Goal: Information Seeking & Learning: Learn about a topic

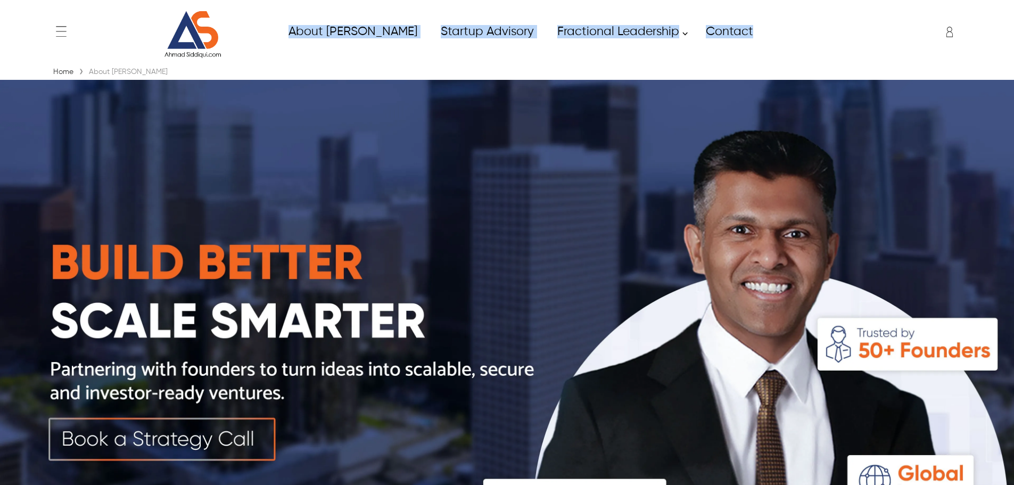
drag, startPoint x: 287, startPoint y: 30, endPoint x: 724, endPoint y: 46, distance: 436.9
click at [724, 46] on div "← Menu Home About [PERSON_NAME] Fractional Leadership Fractional CIO Fractional…" at bounding box center [507, 31] width 913 height 53
copy ul "About Ahmad Startup Advisory Fractional Leadership Our Services Fractional CIO …"
click at [632, 116] on img at bounding box center [507, 333] width 1014 height 507
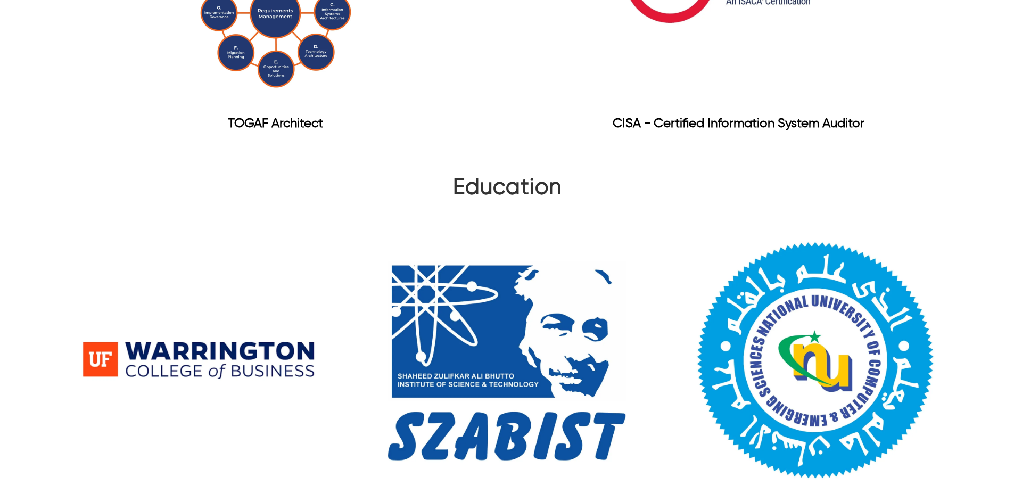
scroll to position [1377, 0]
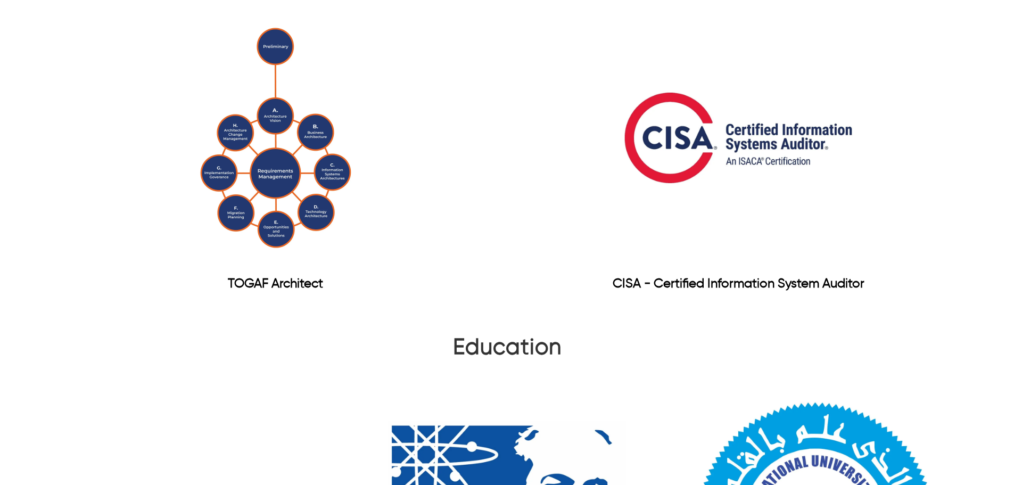
click at [966, 123] on div "Certification TOGAF Architect CISA - Certified Information System Auditor" at bounding box center [507, 133] width 1014 height 362
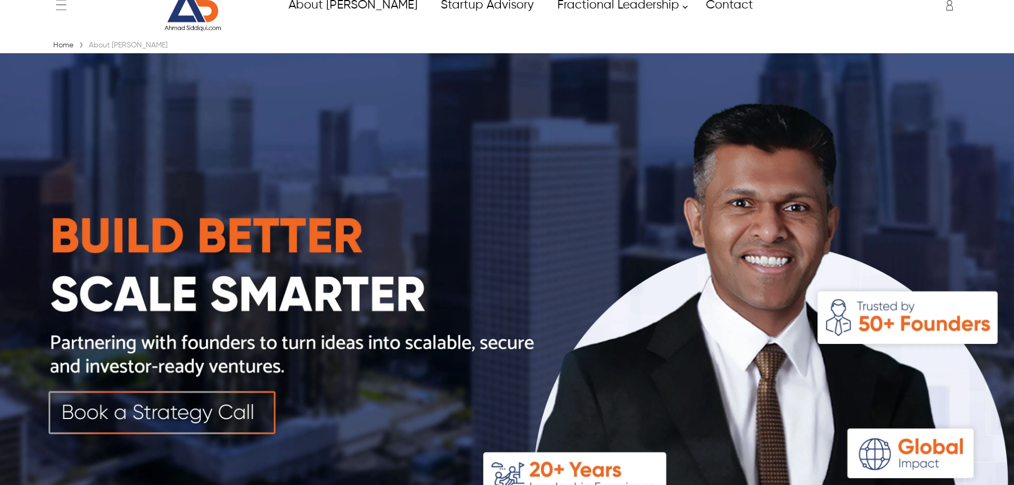
scroll to position [0, 0]
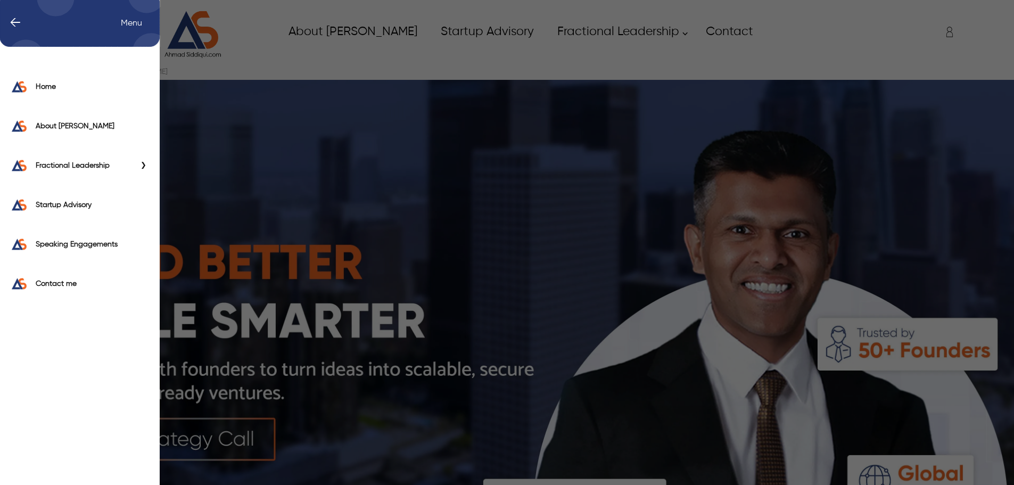
drag, startPoint x: 67, startPoint y: 29, endPoint x: 374, endPoint y: 158, distance: 333.4
click at [374, 158] on div "← Menu Home About [PERSON_NAME] Fractional Leadership Fractional CIO Fractional…" at bounding box center [507, 242] width 1014 height 485
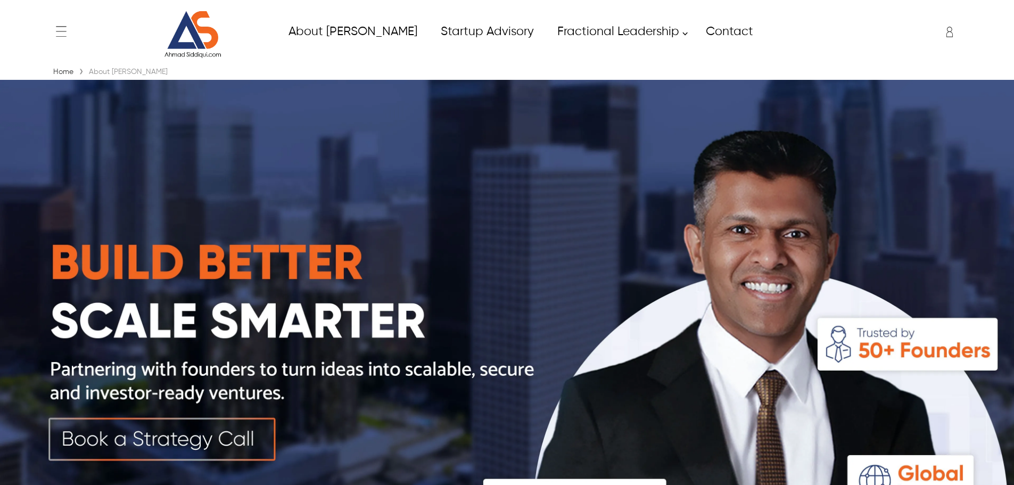
click at [506, 219] on img at bounding box center [507, 333] width 1014 height 507
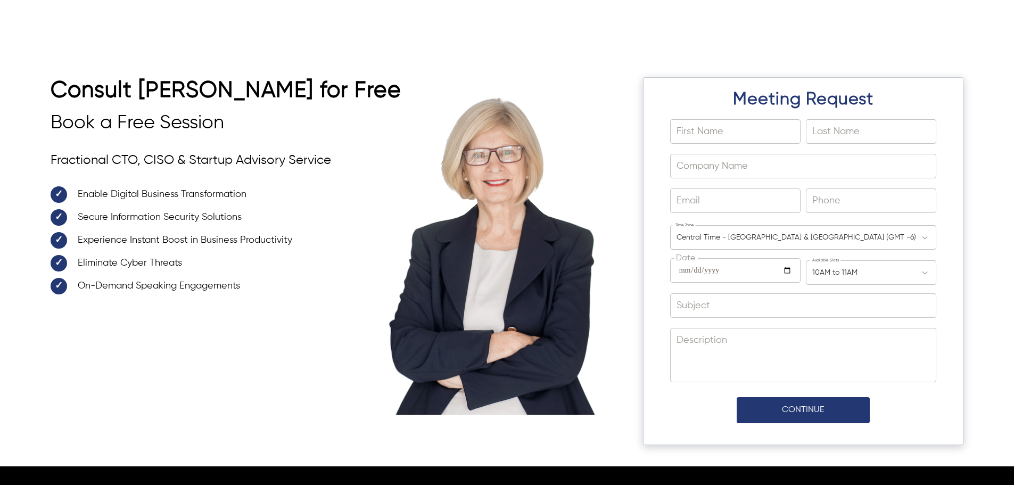
click at [615, 202] on div "Consult Ahmad Siddiqui for Free Book a Free Session Fractional CTO, CISO & Star…" at bounding box center [507, 271] width 913 height 389
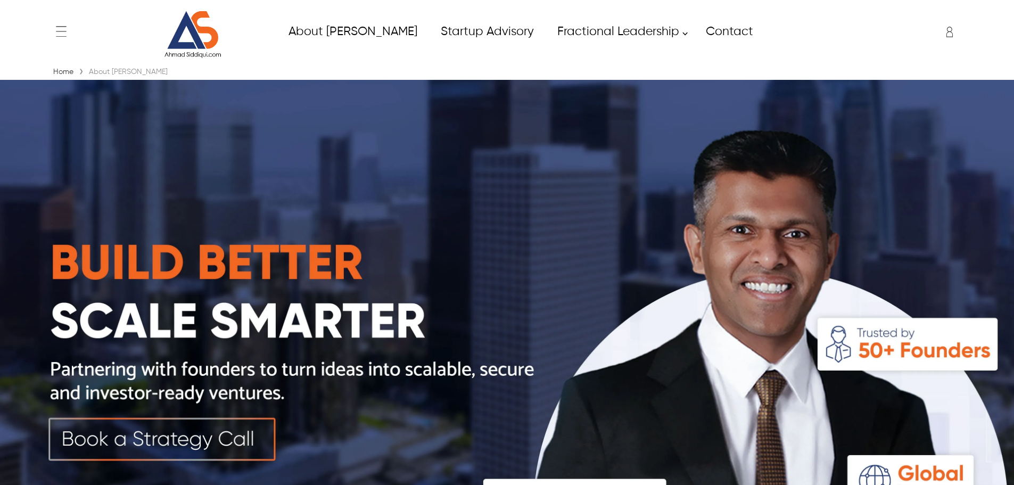
click at [171, 231] on img at bounding box center [507, 333] width 1014 height 507
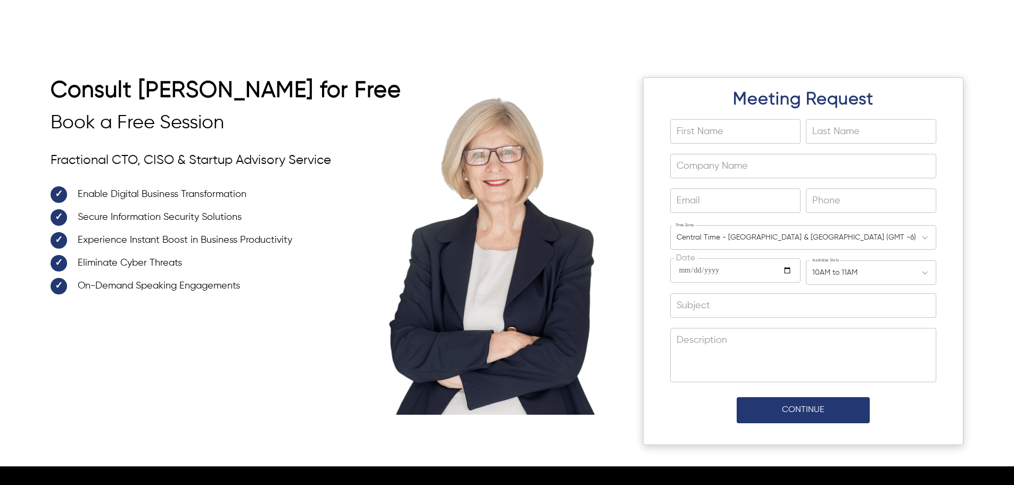
click at [0, 102] on div "Consult Ahmad Siddiqui for Free Book a Free Session Fractional CTO, CISO & Star…" at bounding box center [507, 255] width 1014 height 421
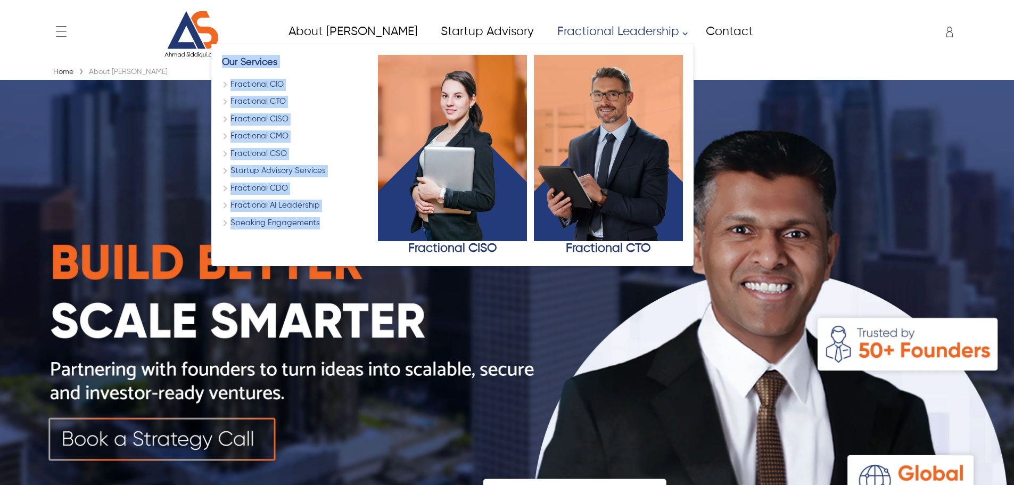
drag, startPoint x: 178, startPoint y: 53, endPoint x: 279, endPoint y: 231, distance: 204.1
click at [279, 231] on div "Our Services Fractional CIO Fractional CTO Fractional CISO Fractional CMO Fract…" at bounding box center [452, 155] width 482 height 223
copy div "Our Services Fractional CIO Fractional CTO Fractional CISO Fractional CMO Fract…"
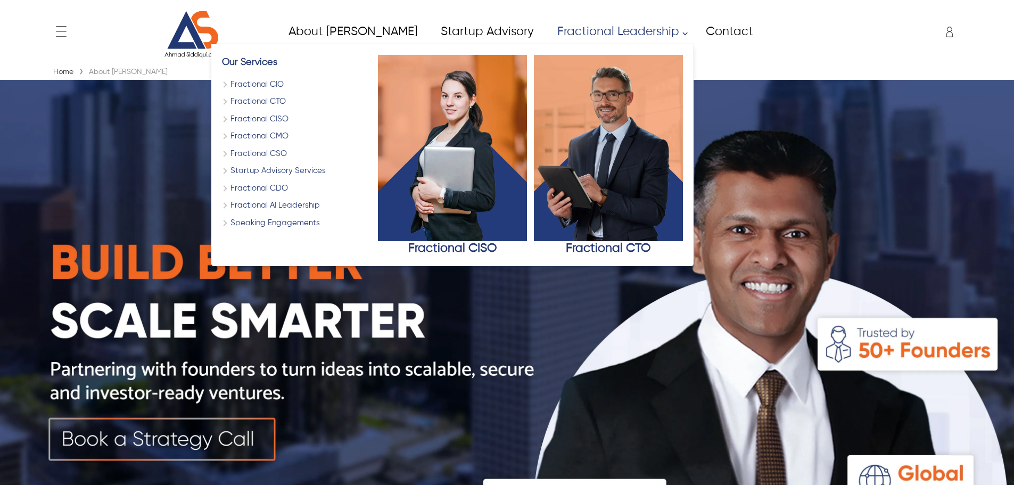
click at [241, 257] on div "Our Services Fractional CIO Fractional CTO Fractional CISO Fractional CMO Fract…" at bounding box center [452, 155] width 482 height 223
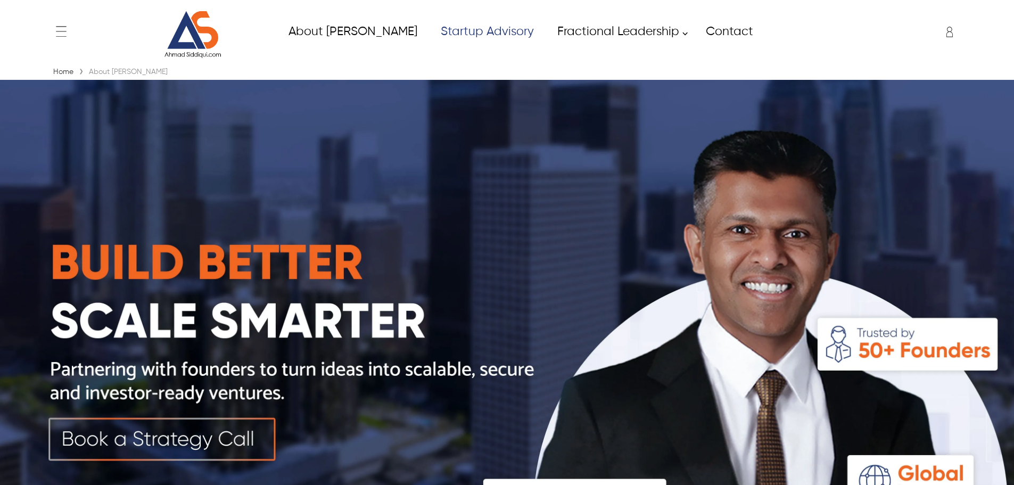
click at [470, 33] on link "Startup Advisory" at bounding box center [487, 32] width 117 height 24
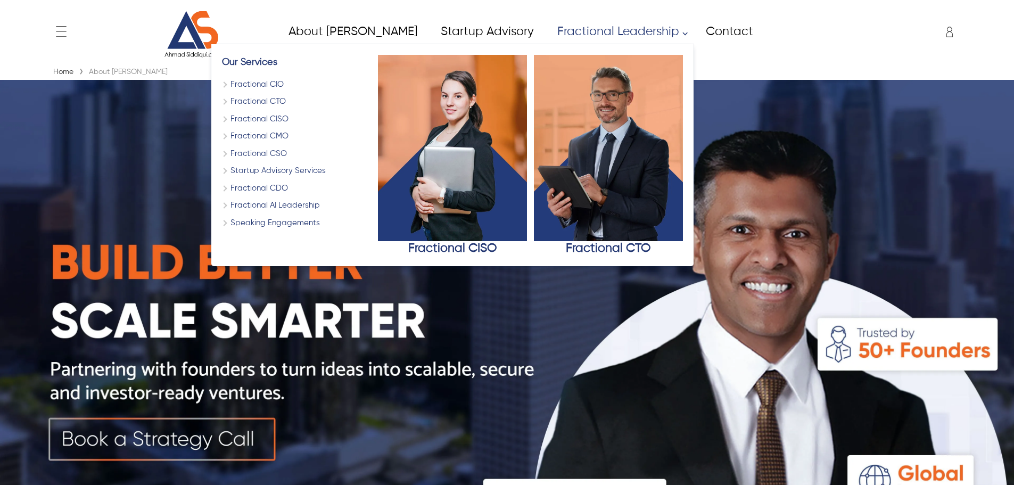
click at [412, 246] on div "Fractional CISO" at bounding box center [452, 248] width 149 height 15
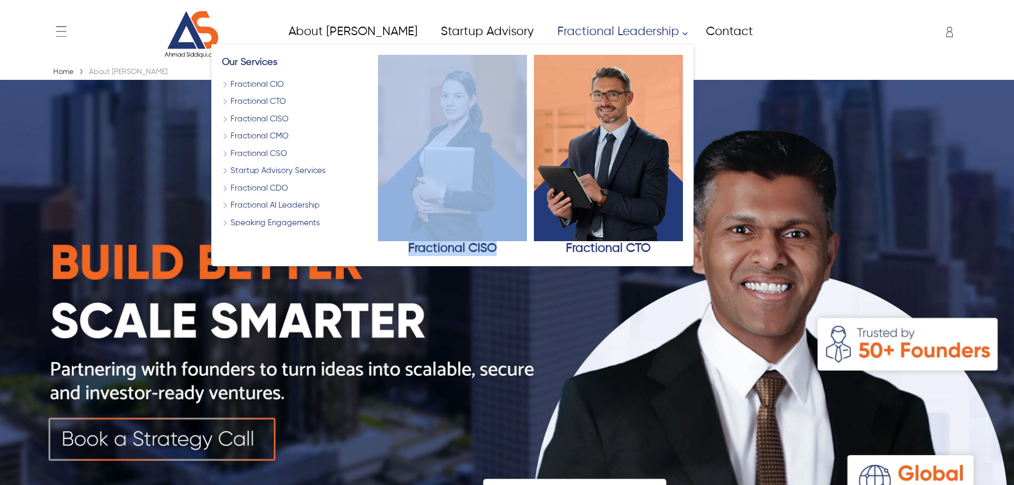
drag, startPoint x: 323, startPoint y: 249, endPoint x: 465, endPoint y: 253, distance: 142.8
click at [465, 253] on div "Our Services Fractional CIO Fractional CTO Fractional CISO Fractional CMO Fract…" at bounding box center [452, 155] width 461 height 201
copy div "Fractional CISO"
click at [630, 257] on div "Our Services Fractional CIO Fractional CTO Fractional CISO Fractional CMO Fract…" at bounding box center [452, 155] width 482 height 223
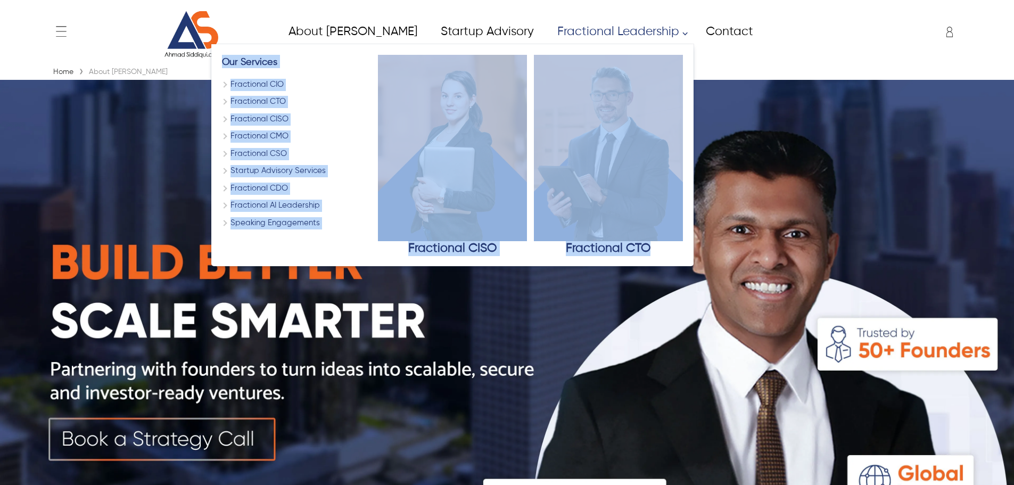
drag, startPoint x: 641, startPoint y: 257, endPoint x: 613, endPoint y: 252, distance: 28.6
click at [613, 252] on div "Our Services Fractional CIO Fractional CTO Fractional CISO Fractional CMO Fract…" at bounding box center [452, 155] width 482 height 223
click at [618, 253] on div "Fractional CTO" at bounding box center [608, 248] width 149 height 15
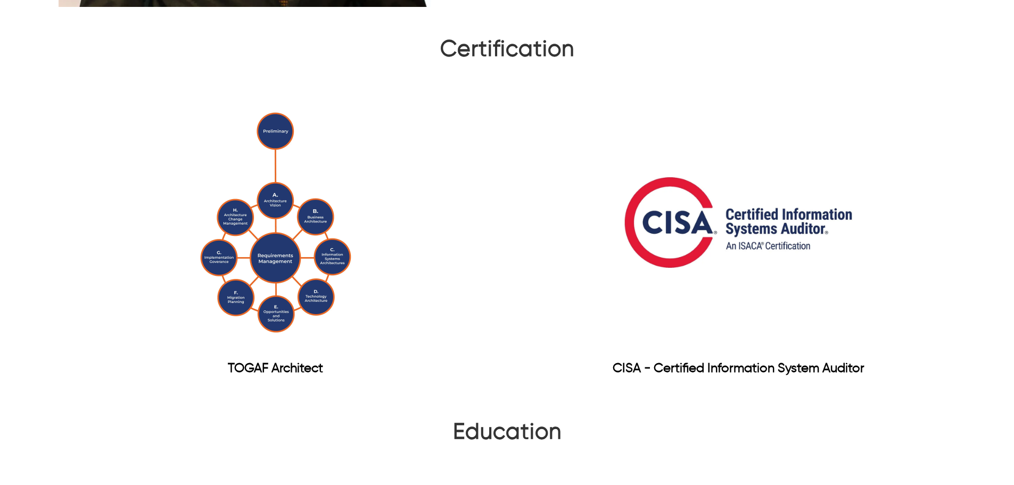
scroll to position [1164, 0]
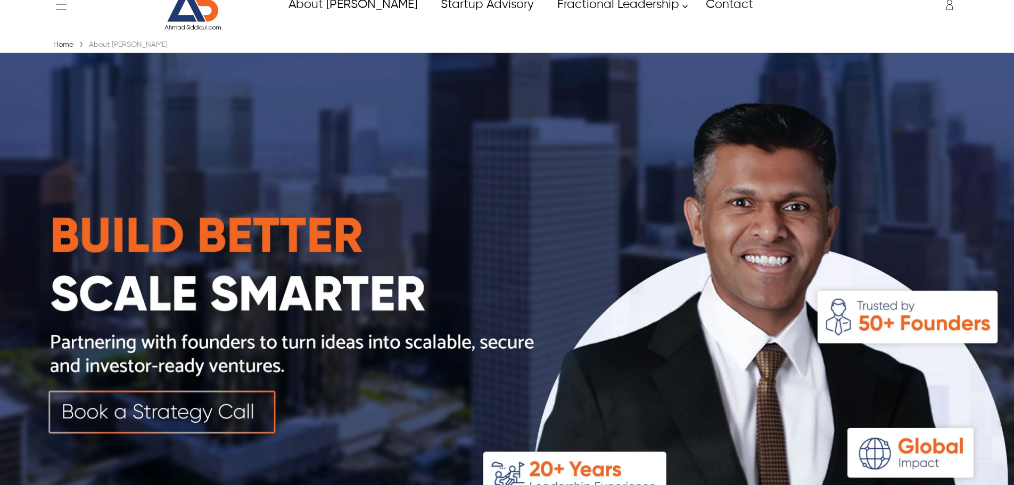
scroll to position [0, 0]
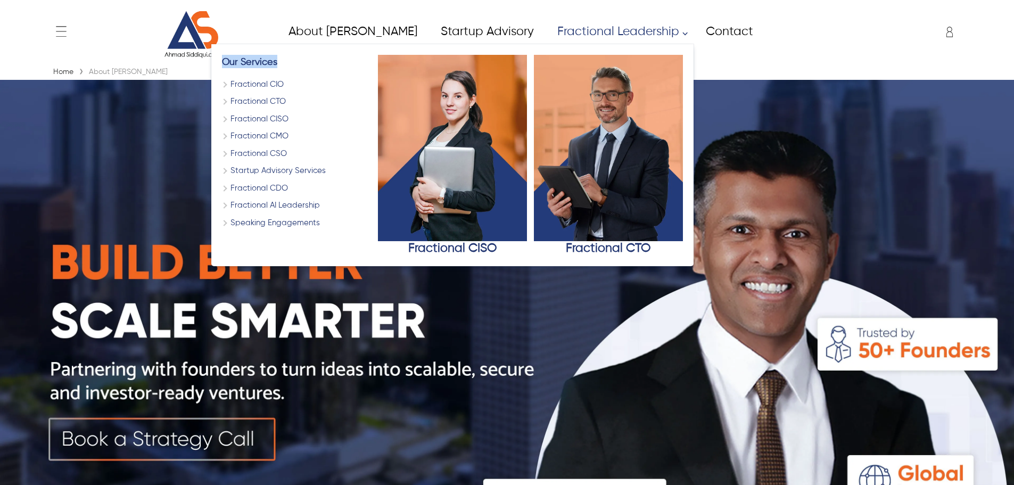
drag, startPoint x: 255, startPoint y: 62, endPoint x: 177, endPoint y: 59, distance: 77.8
click at [211, 59] on div "Our Services Fractional CIO Fractional CTO Fractional CISO Fractional CMO Fract…" at bounding box center [452, 155] width 482 height 223
copy link "Our Services"
click at [222, 62] on link "Our Services" at bounding box center [249, 63] width 55 height 10
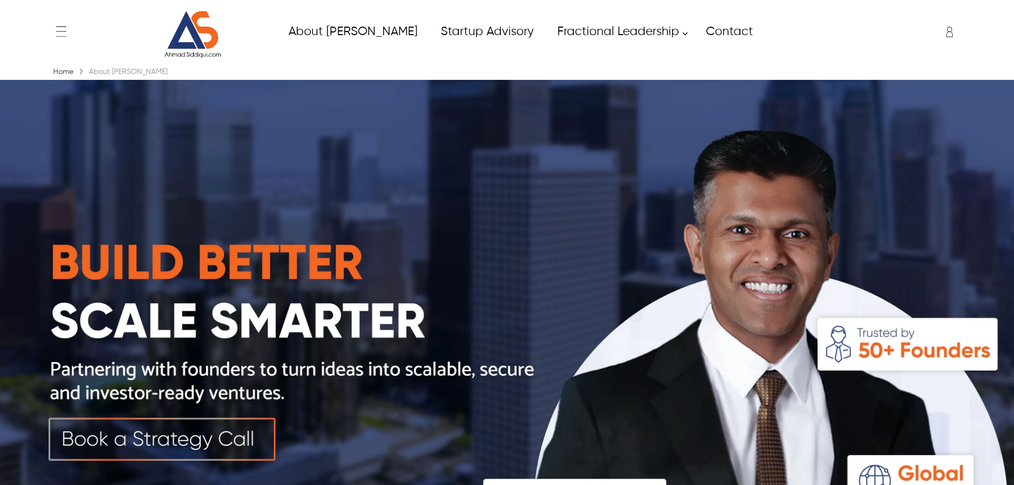
click at [724, 59] on header "← Menu Home About [PERSON_NAME] Fractional Leadership Fractional CIO Fractional…" at bounding box center [507, 32] width 1014 height 64
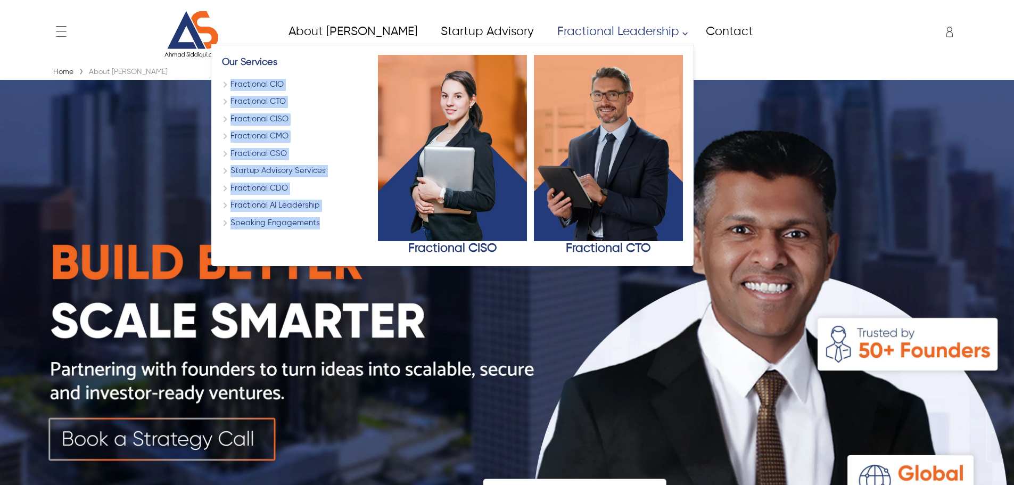
drag, startPoint x: 182, startPoint y: 76, endPoint x: 281, endPoint y: 235, distance: 187.7
click at [281, 235] on div "Our Services Fractional CIO Fractional CTO Fractional CISO Fractional CMO Fract…" at bounding box center [296, 155] width 149 height 201
copy div "Fractional CIO Fractional CTO Fractional CISO Fractional CMO Fractional CSO Sta…"
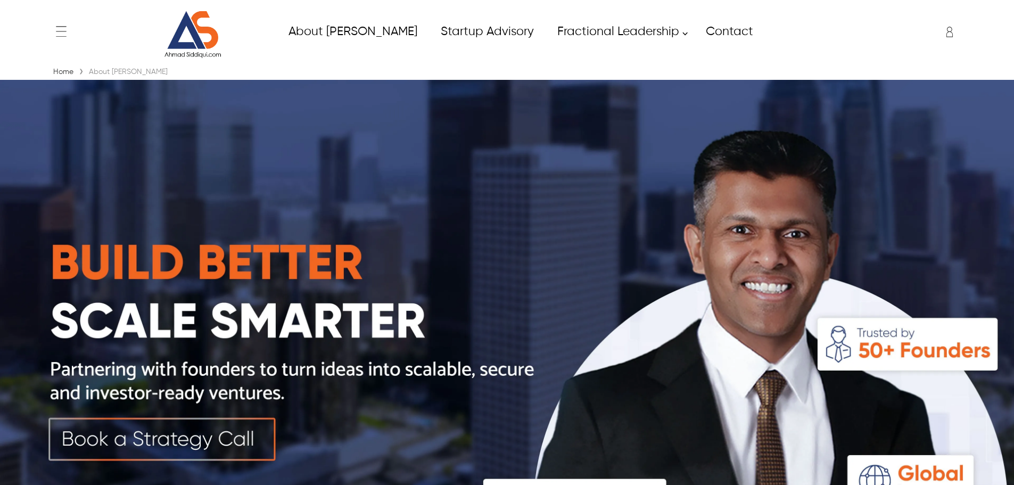
click at [622, 385] on img at bounding box center [507, 333] width 1014 height 507
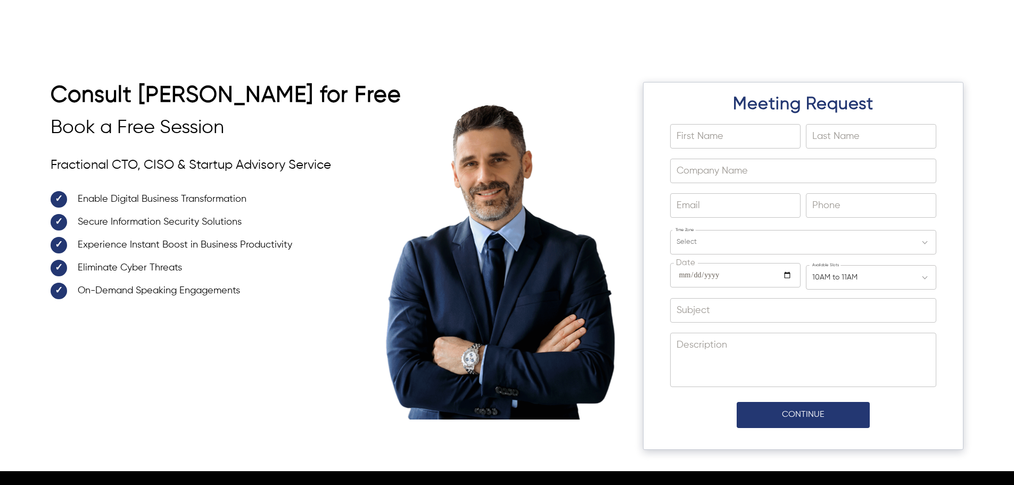
scroll to position [4039, 0]
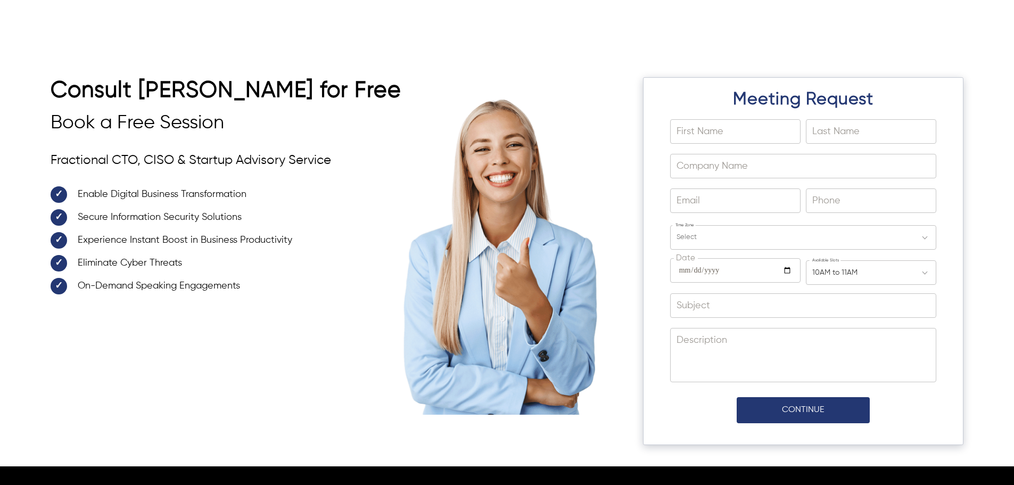
click at [329, 15] on div "Consult Ahmad Siddiqui for Free Book a Free Session Fractional CTO, CISO & Star…" at bounding box center [507, 239] width 1014 height 453
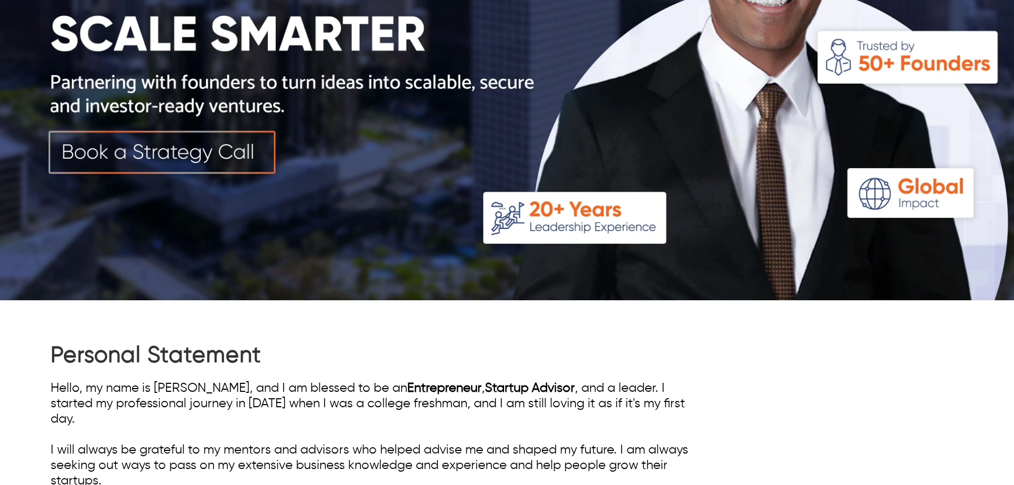
scroll to position [0, 0]
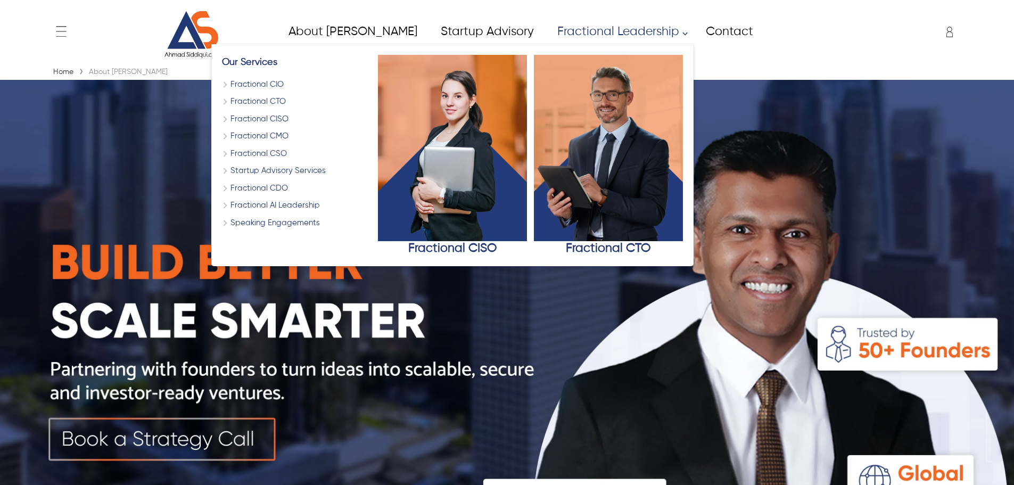
click at [222, 84] on link "Fractional CIO" at bounding box center [296, 85] width 149 height 12
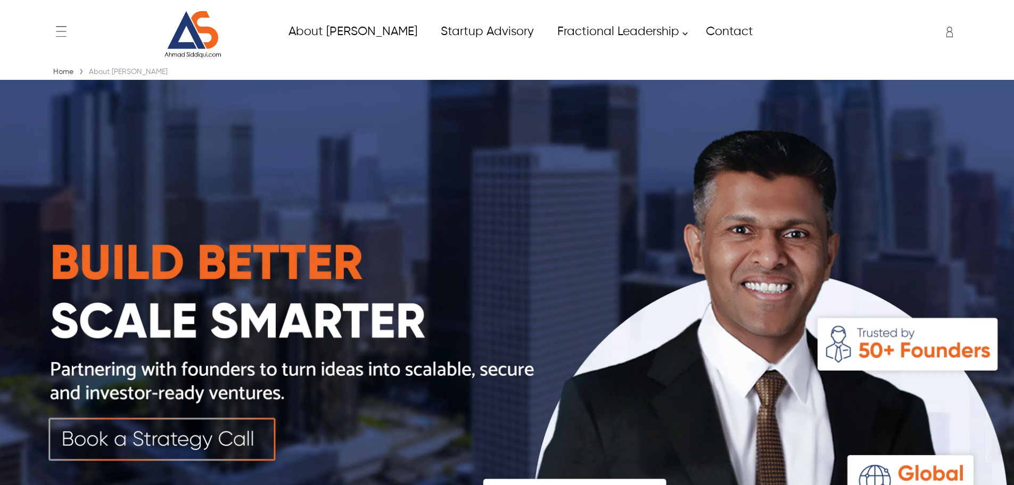
click at [347, 485] on div at bounding box center [507, 485] width 1014 height 0
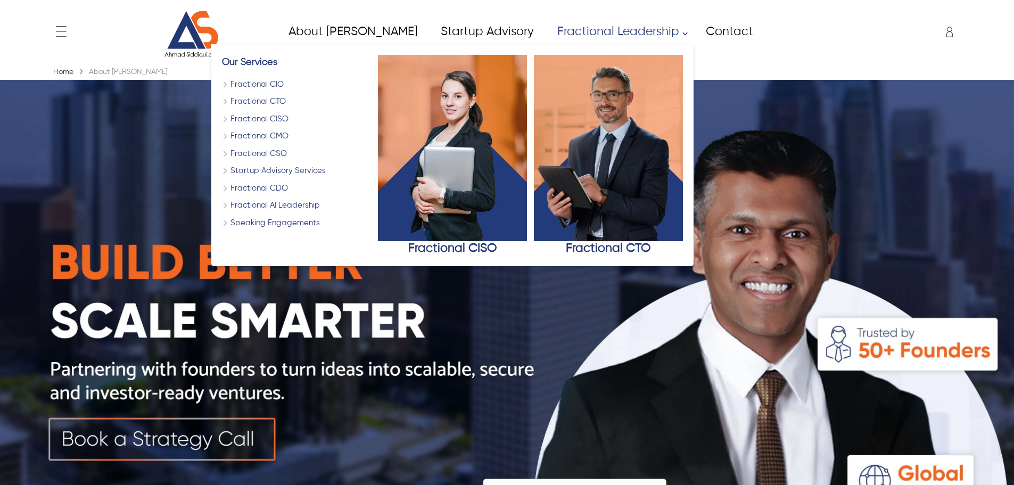
click at [222, 86] on link "Fractional CIO" at bounding box center [296, 85] width 149 height 12
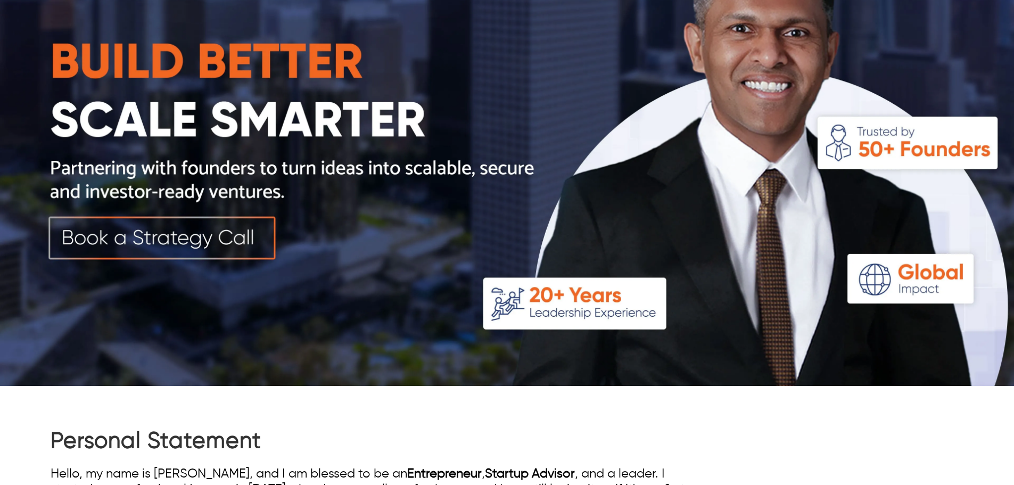
scroll to position [426, 0]
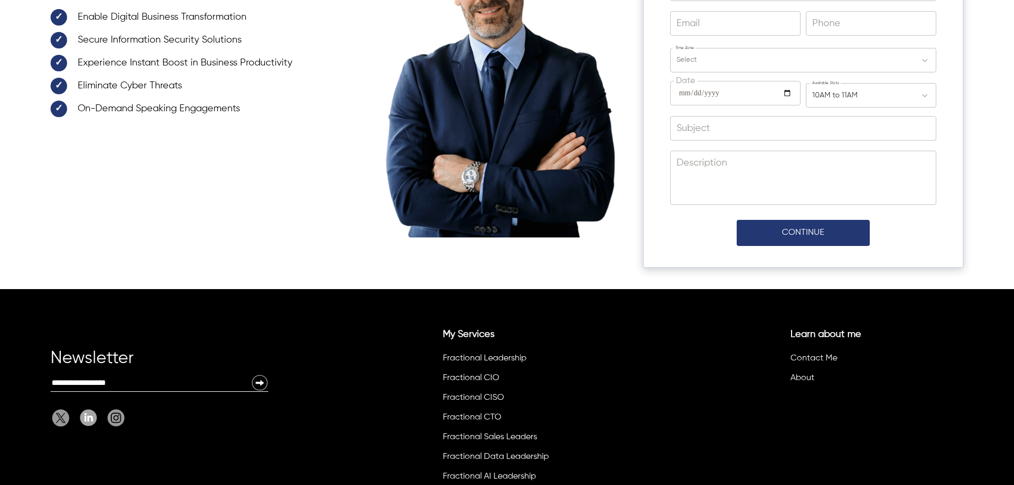
scroll to position [4302, 0]
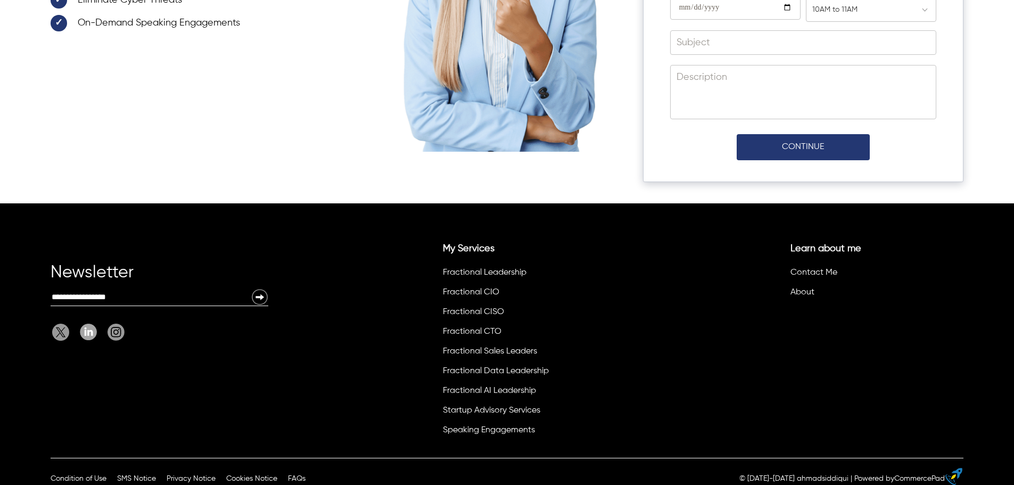
click at [187, 289] on input "Email:" at bounding box center [151, 297] width 201 height 17
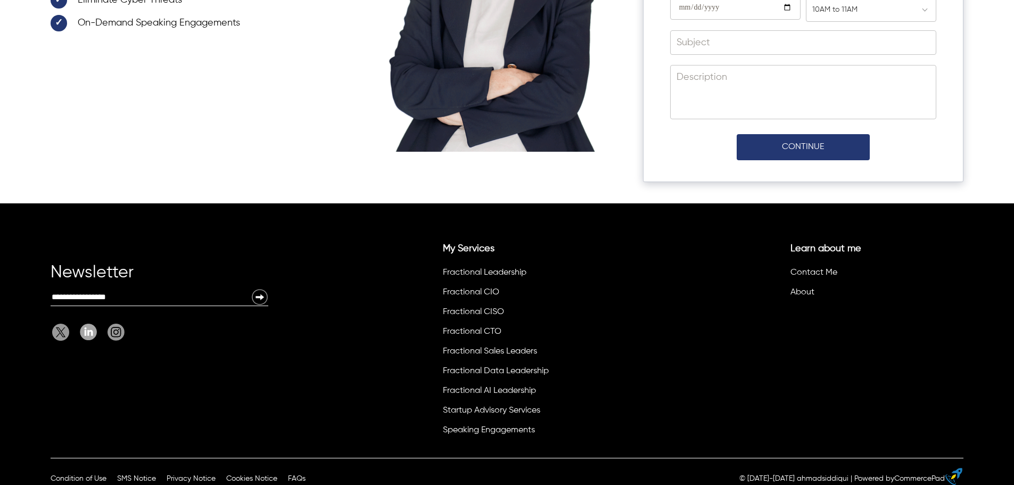
click at [116, 267] on div "Newsletter" at bounding box center [160, 277] width 218 height 21
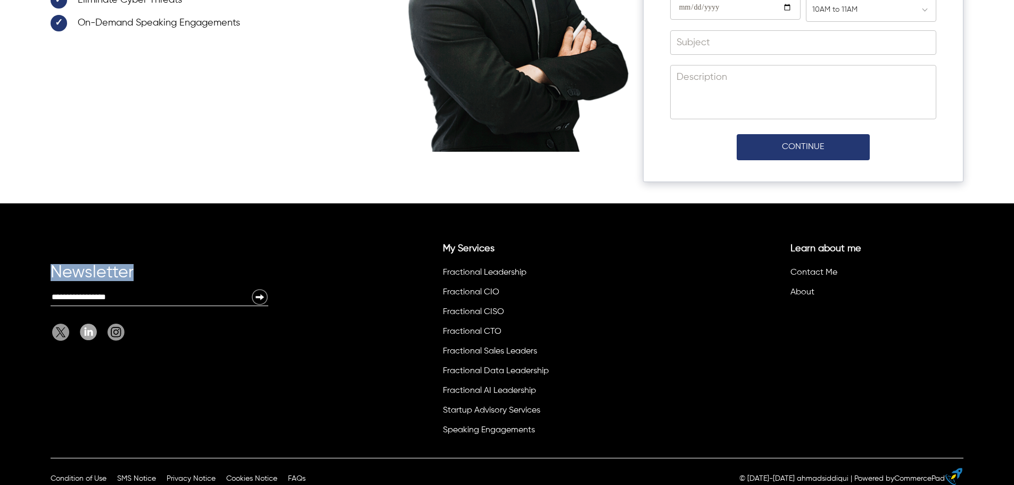
click at [116, 267] on div "Newsletter" at bounding box center [160, 277] width 218 height 21
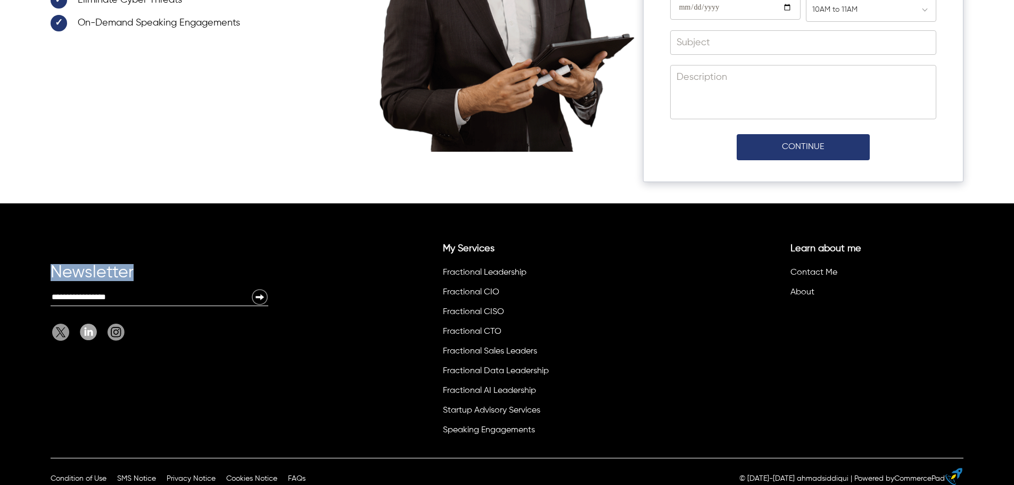
click at [116, 267] on div "Newsletter" at bounding box center [160, 277] width 218 height 21
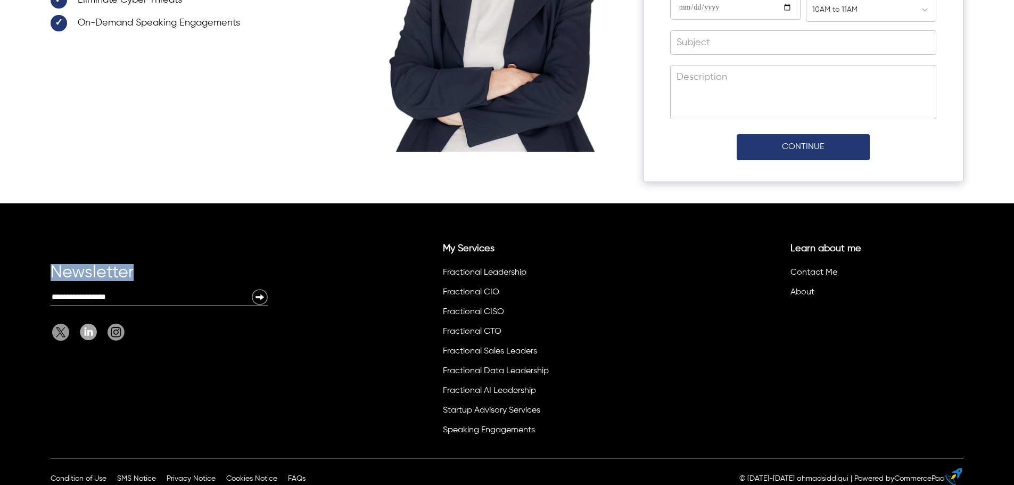
copy div "Newsletter"
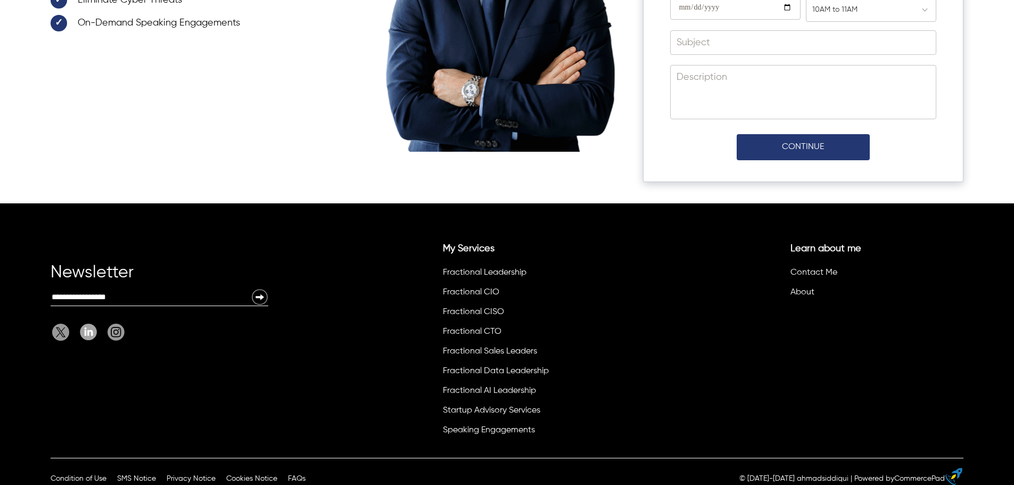
click at [397, 238] on div "Newsletter Email: My Services Fractional Leadership Fractional CIO Fractional C…" at bounding box center [507, 330] width 1014 height 255
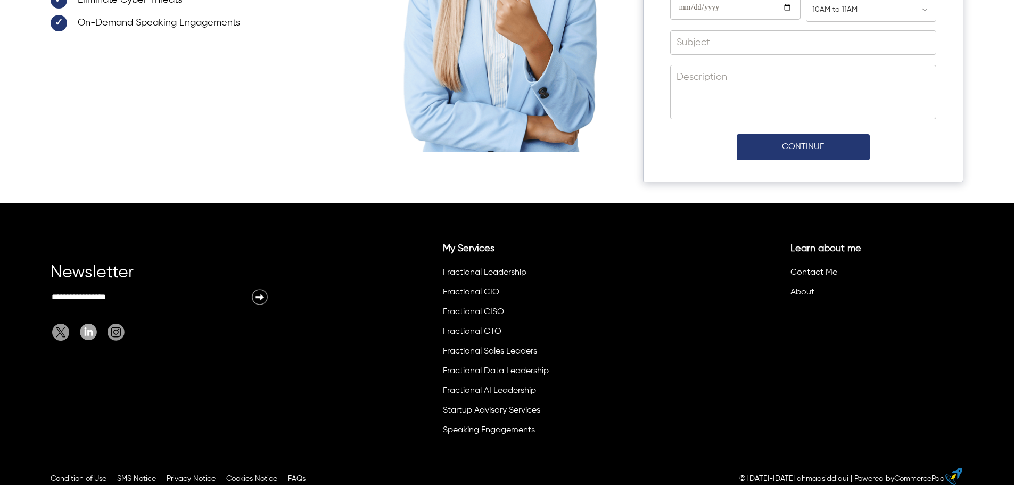
click at [122, 267] on div "Newsletter" at bounding box center [160, 277] width 218 height 21
drag, startPoint x: 509, startPoint y: 233, endPoint x: 440, endPoint y: 230, distance: 68.7
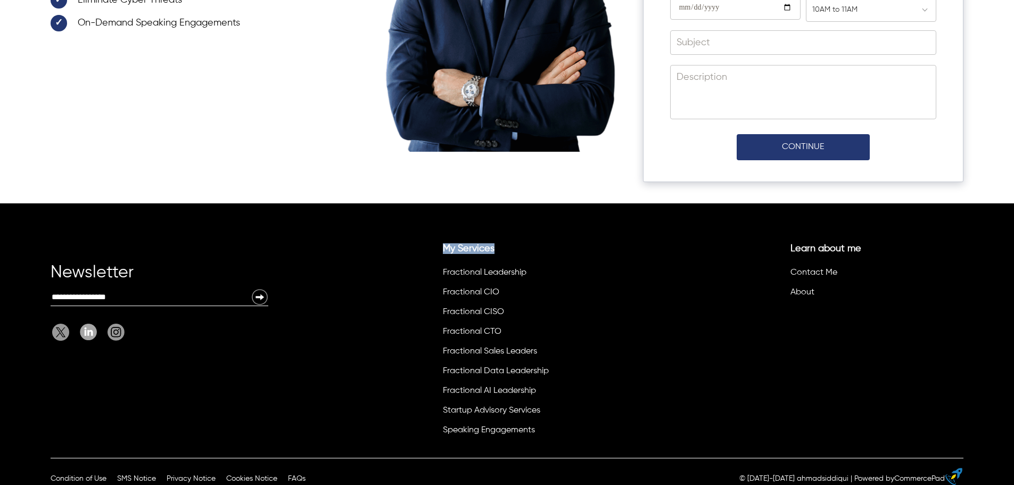
click at [440, 243] on li "My Services Fractional Leadership Fractional CIO Fractional CISO Fractional CTO…" at bounding box center [526, 342] width 174 height 199
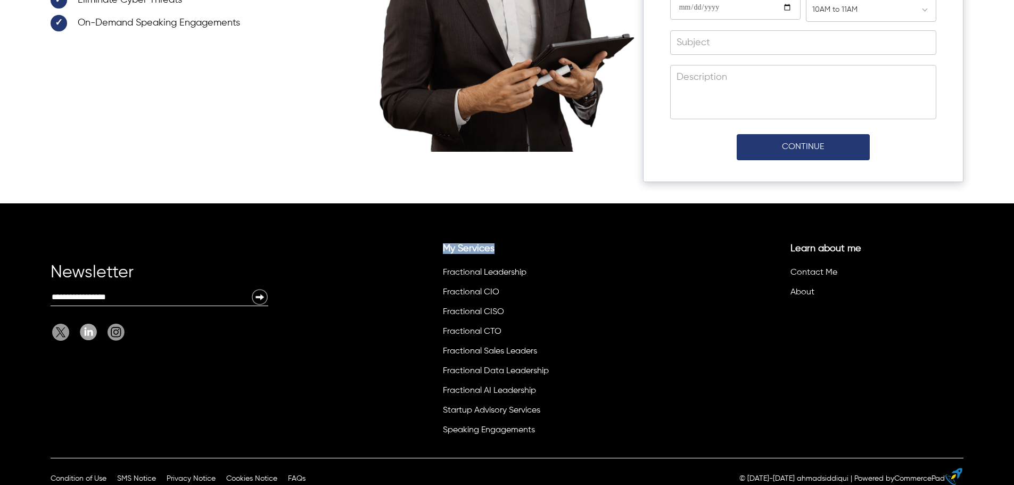
copy link "My Services"
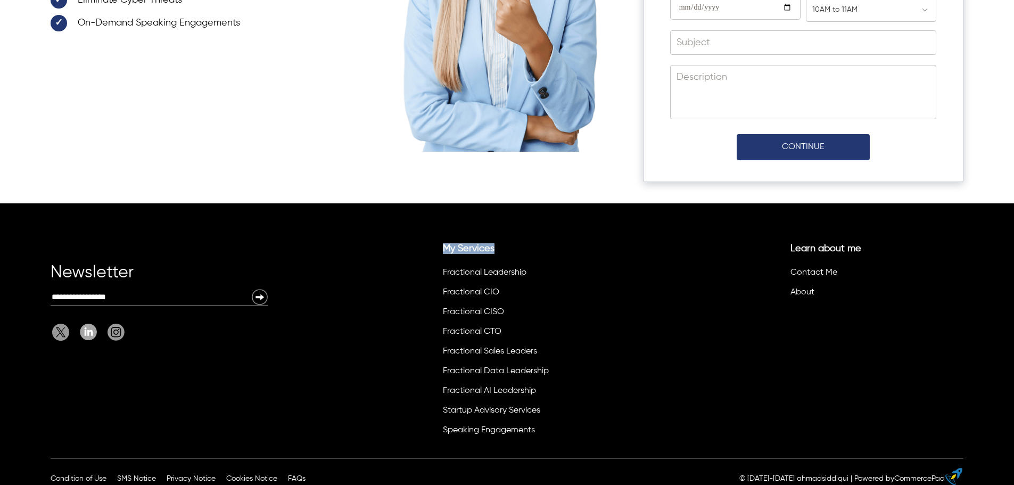
click at [877, 243] on label "Learn about me" at bounding box center [874, 248] width 167 height 11
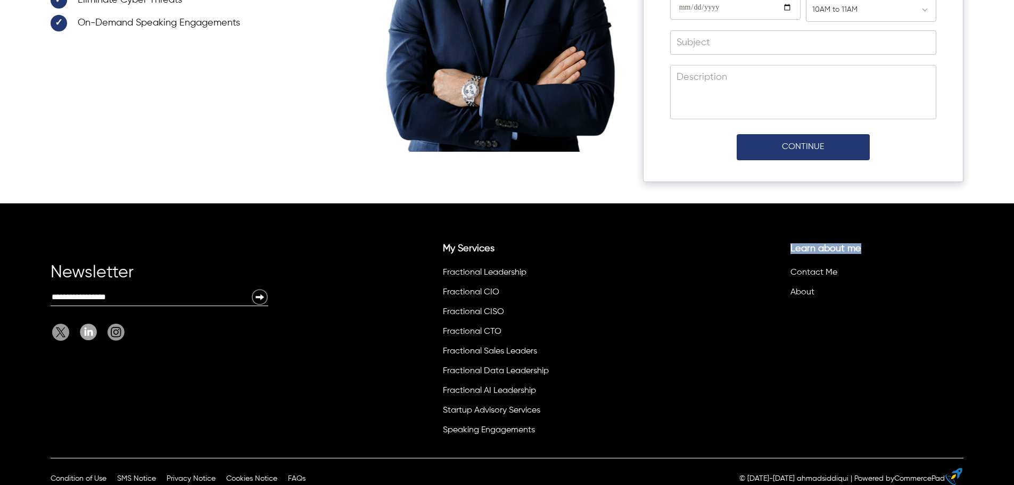
drag, startPoint x: 877, startPoint y: 237, endPoint x: 761, endPoint y: 235, distance: 115.6
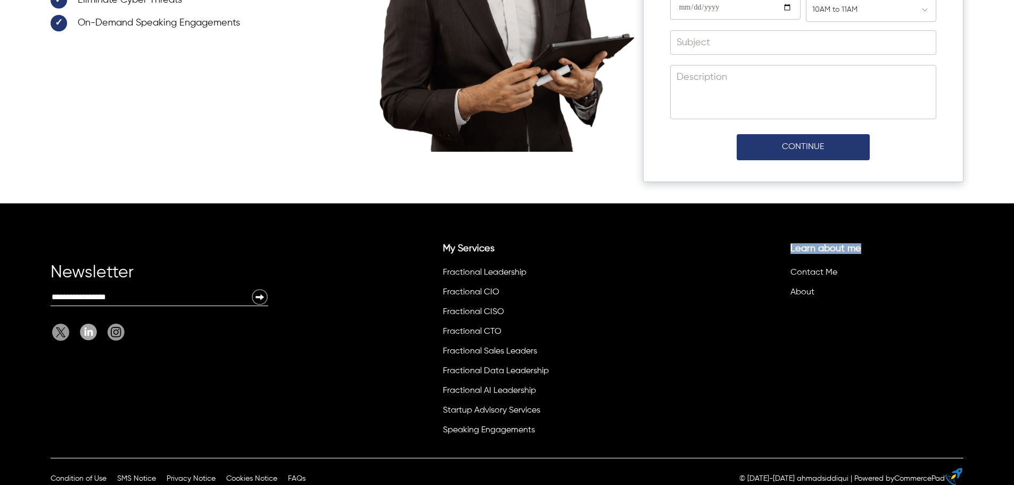
click at [761, 235] on div "Learn about me Contact Me About" at bounding box center [855, 269] width 218 height 69
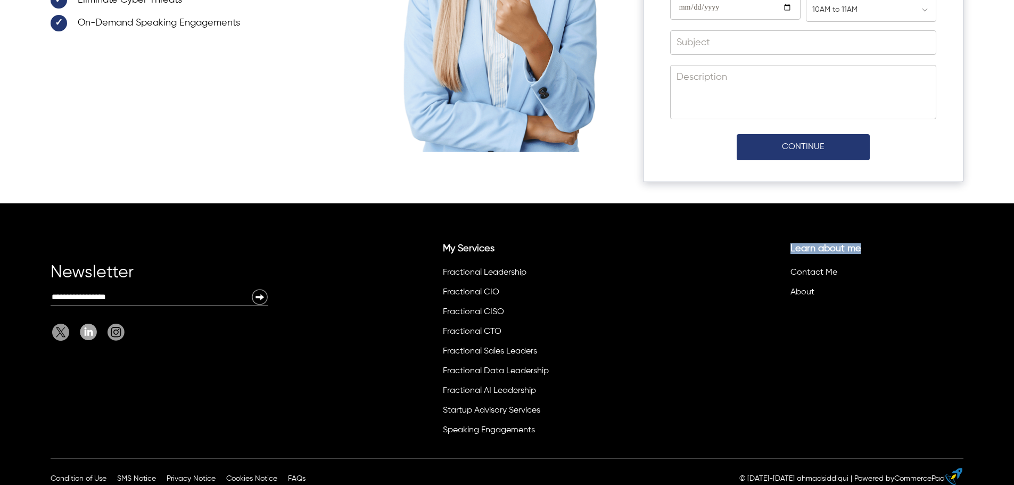
click at [890, 243] on label "Learn about me" at bounding box center [874, 248] width 167 height 11
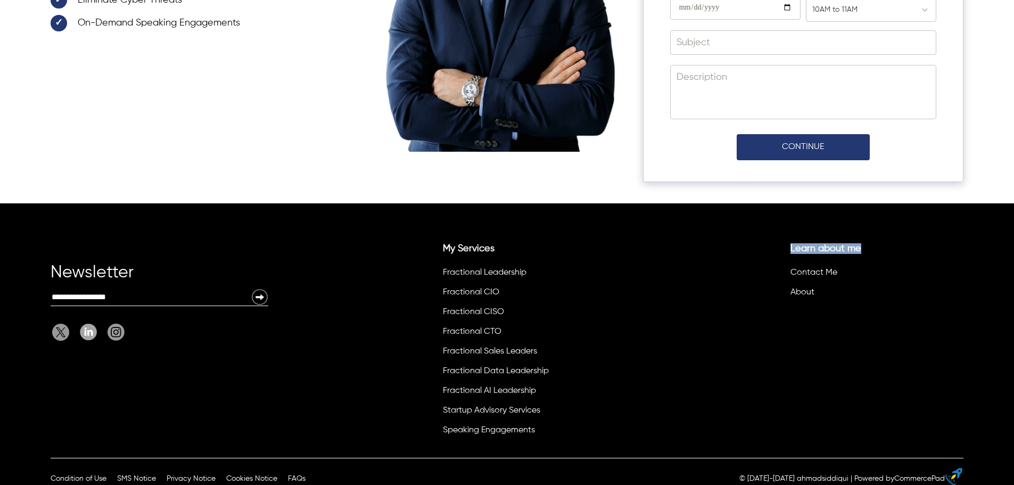
drag, startPoint x: 876, startPoint y: 235, endPoint x: 789, endPoint y: 234, distance: 86.8
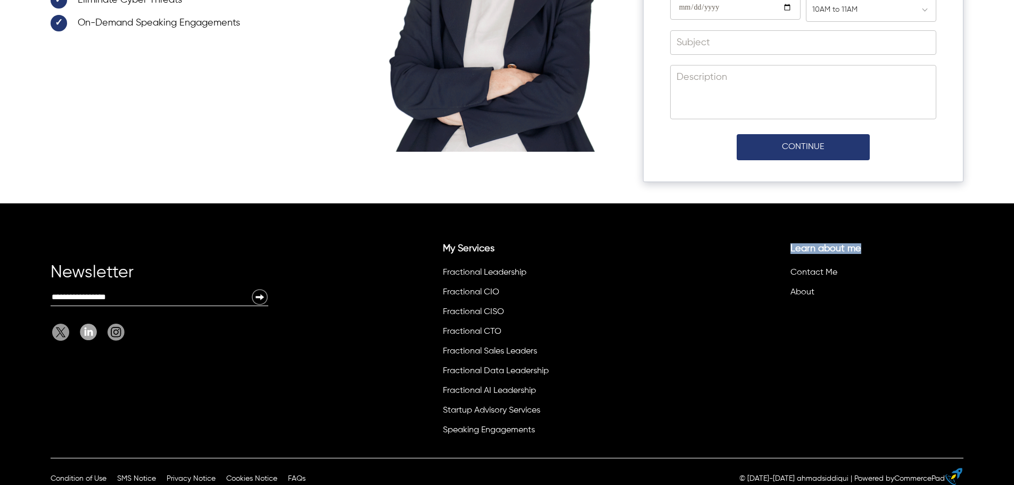
click at [789, 243] on li "Learn about me Contact Me About" at bounding box center [874, 273] width 174 height 61
copy link "Learn about me"
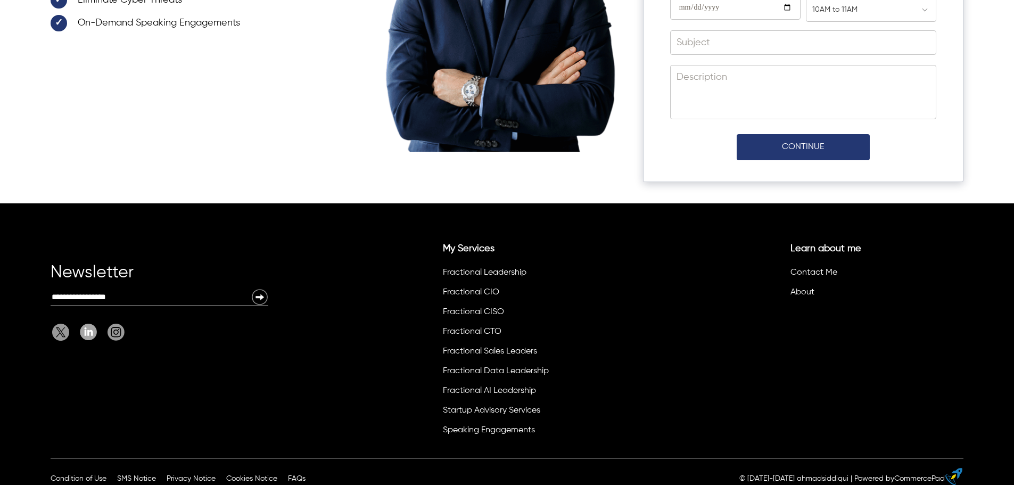
click at [525, 211] on div "Newsletter Email: My Services Fractional Leadership Fractional CIO Fractional C…" at bounding box center [507, 330] width 1014 height 255
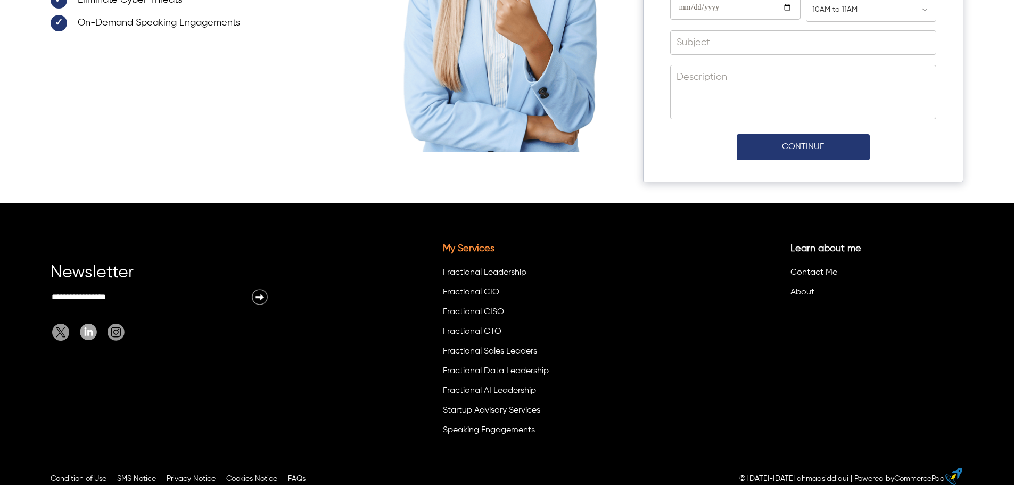
click at [487, 244] on link "My Services" at bounding box center [469, 249] width 52 height 10
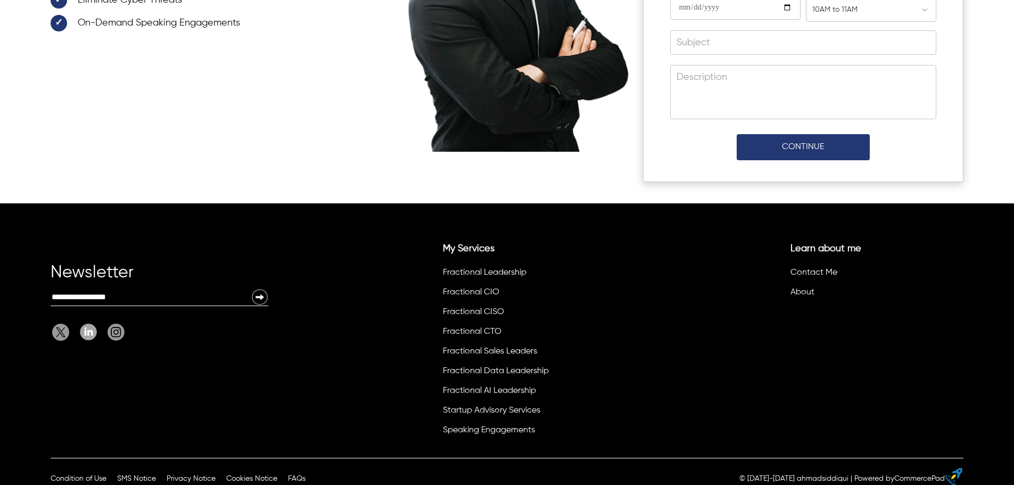
click at [112, 289] on input "Email:" at bounding box center [151, 297] width 201 height 17
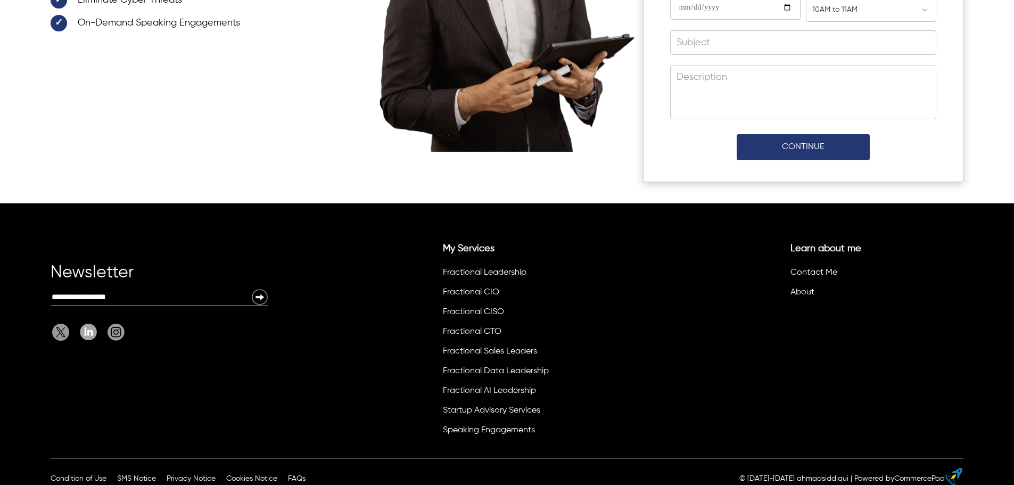
click at [112, 289] on input "Email:" at bounding box center [151, 297] width 201 height 17
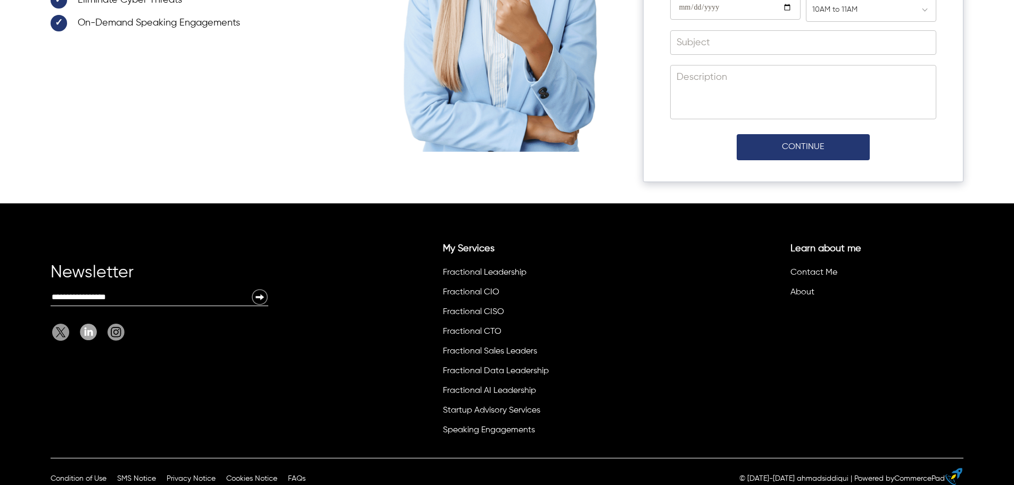
click at [112, 289] on input "Email:" at bounding box center [151, 297] width 201 height 17
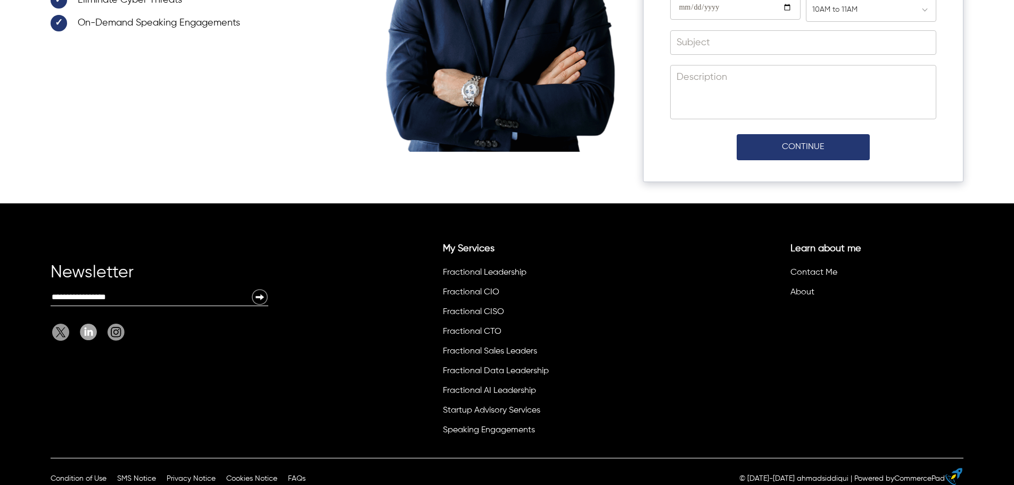
scroll to position [4302, 0]
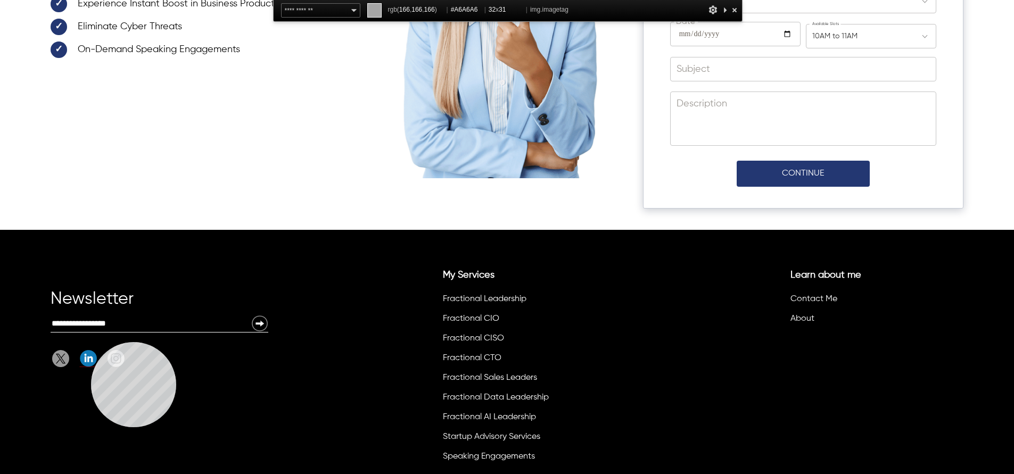
click at [91, 350] on img "Linkedin" at bounding box center [88, 358] width 17 height 17
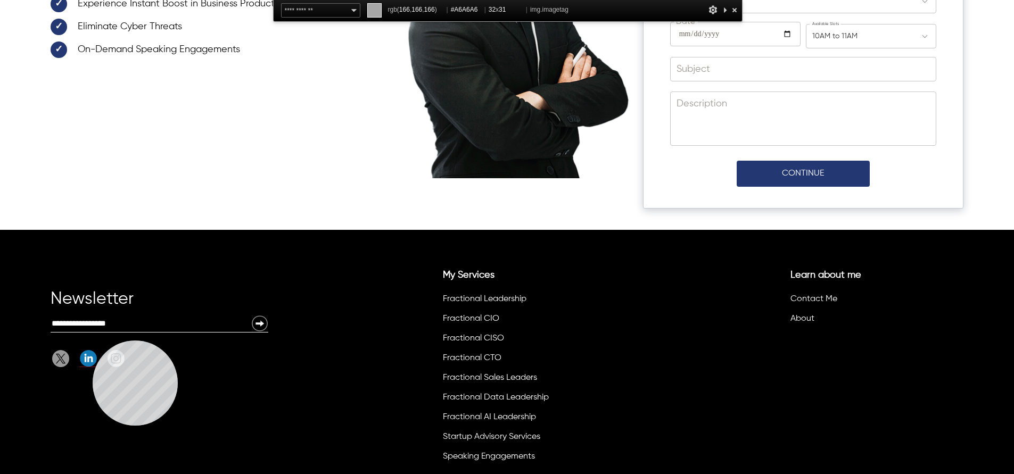
click at [93, 350] on img "Linkedin" at bounding box center [88, 358] width 17 height 17
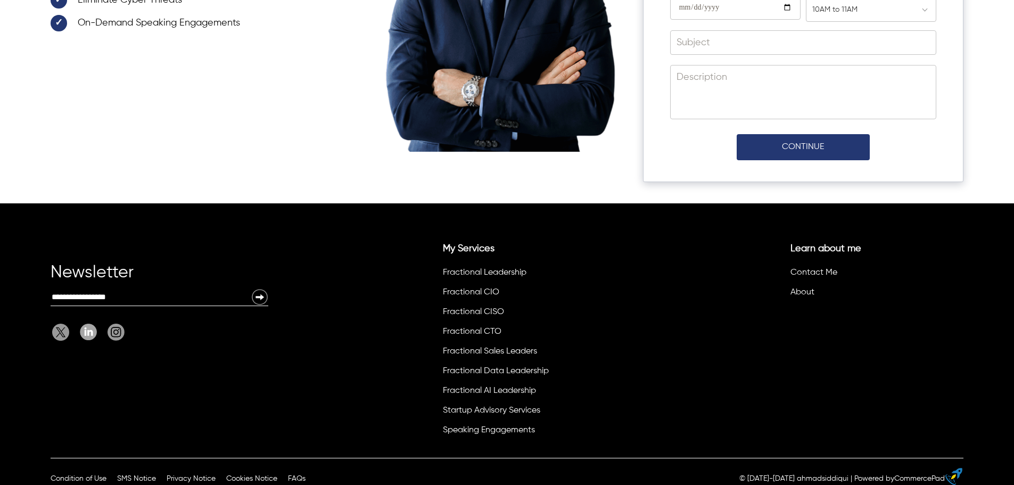
click at [432, 256] on div "My Services Fractional Leadership Fractional CIO Fractional CISO Fractional CTO…" at bounding box center [507, 338] width 218 height 207
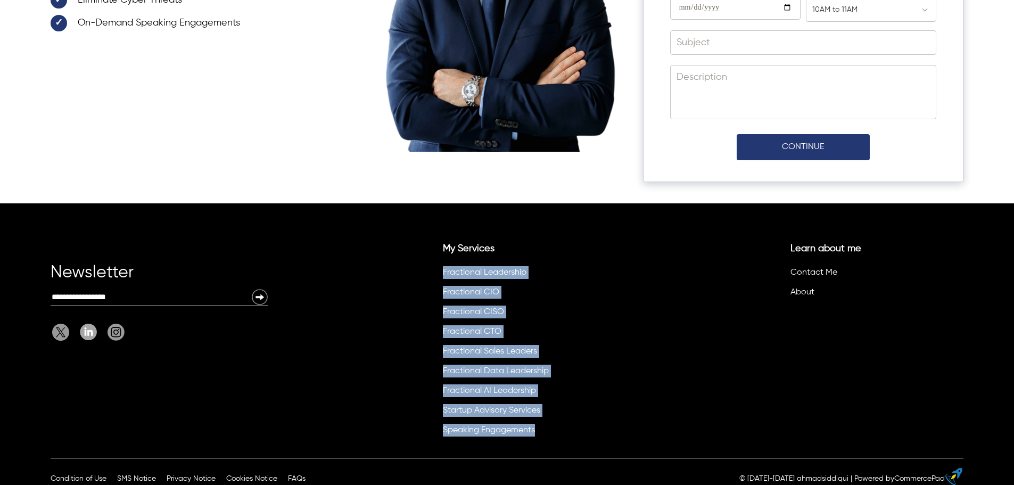
drag, startPoint x: 438, startPoint y: 256, endPoint x: 554, endPoint y: 423, distance: 203.6
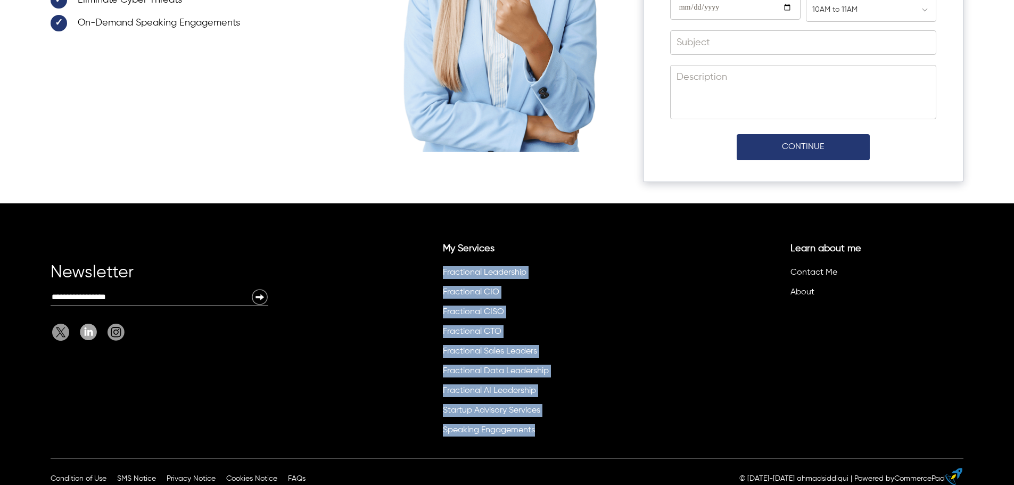
click at [554, 423] on ul "My Services Fractional Leadership Fractional CIO Fractional CISO Fractional CTO…" at bounding box center [525, 342] width 179 height 199
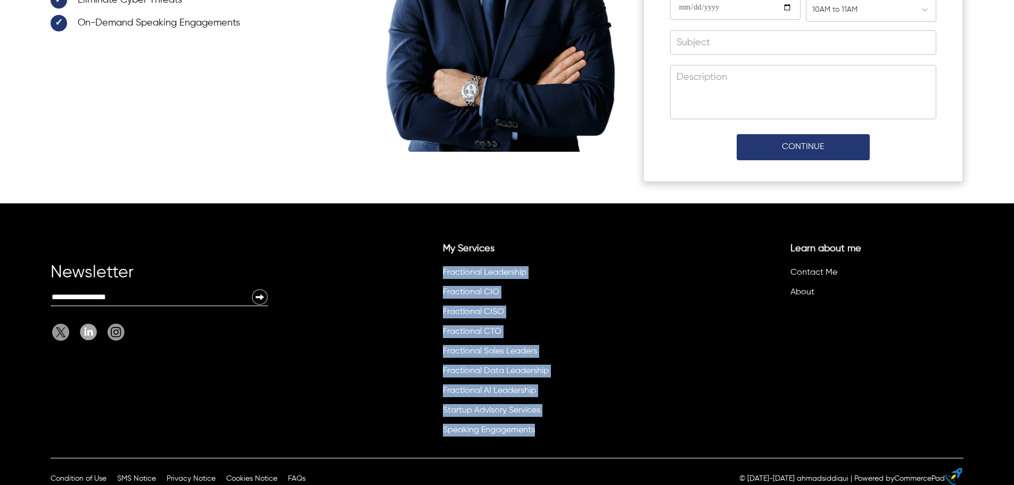
copy ul "Fractional Leadership Fractional CIO Fractional CISO Fractional CTO Fractional …"
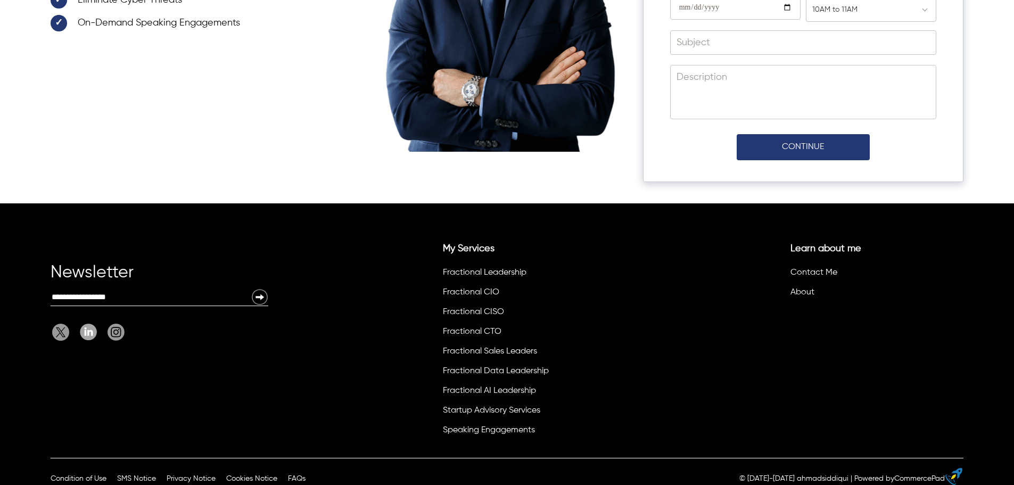
click at [409, 237] on div "My Services Fractional Leadership Fractional CIO Fractional CISO Fractional CTO…" at bounding box center [507, 338] width 218 height 207
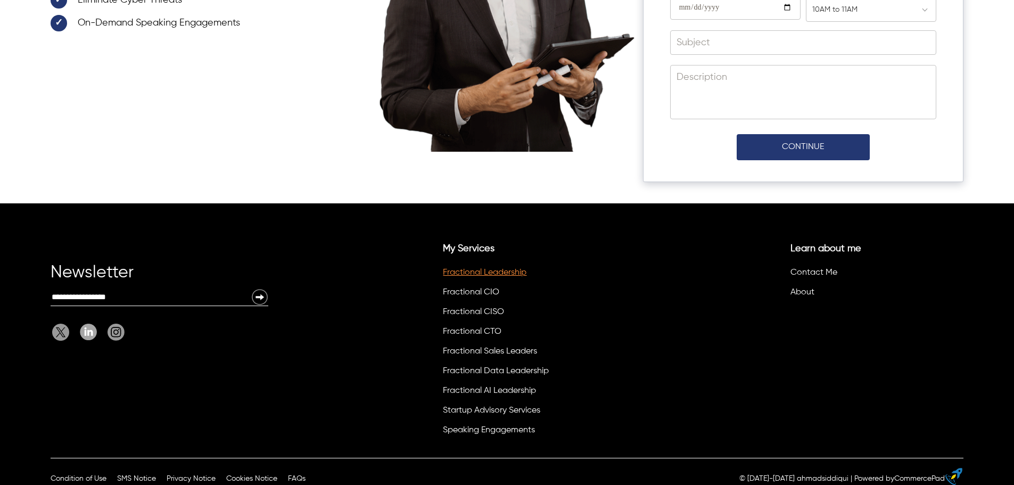
click at [488, 268] on link "Fractional Leadership" at bounding box center [485, 272] width 84 height 9
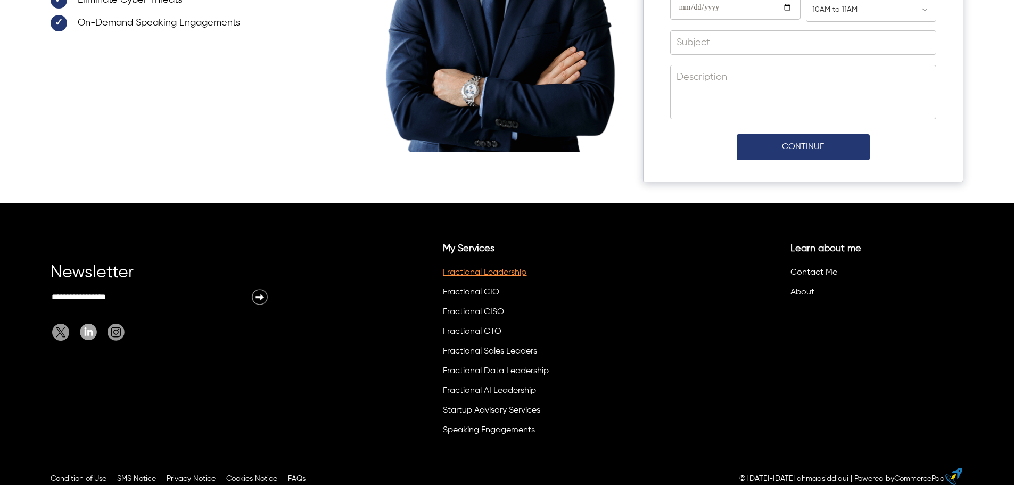
click at [468, 268] on link "Fractional Leadership" at bounding box center [485, 272] width 84 height 9
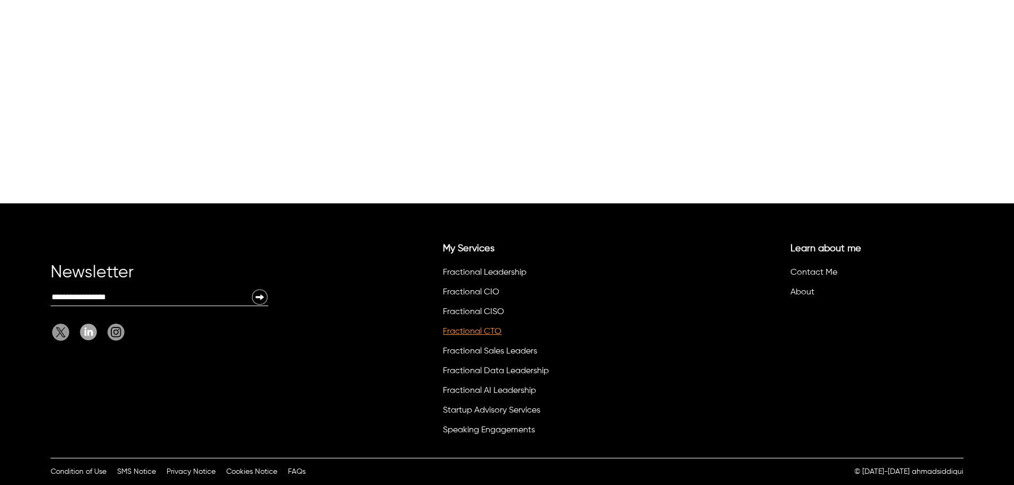
scroll to position [405, 0]
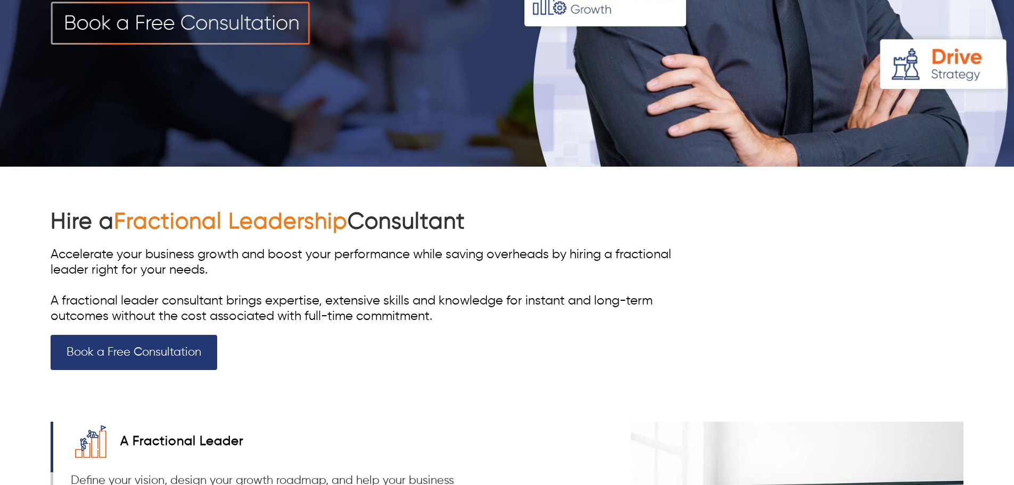
click at [236, 223] on span "Fractional Leadership" at bounding box center [231, 222] width 234 height 22
click at [343, 80] on div at bounding box center [507, 80] width 1014 height 0
click at [357, 80] on div at bounding box center [507, 80] width 1014 height 0
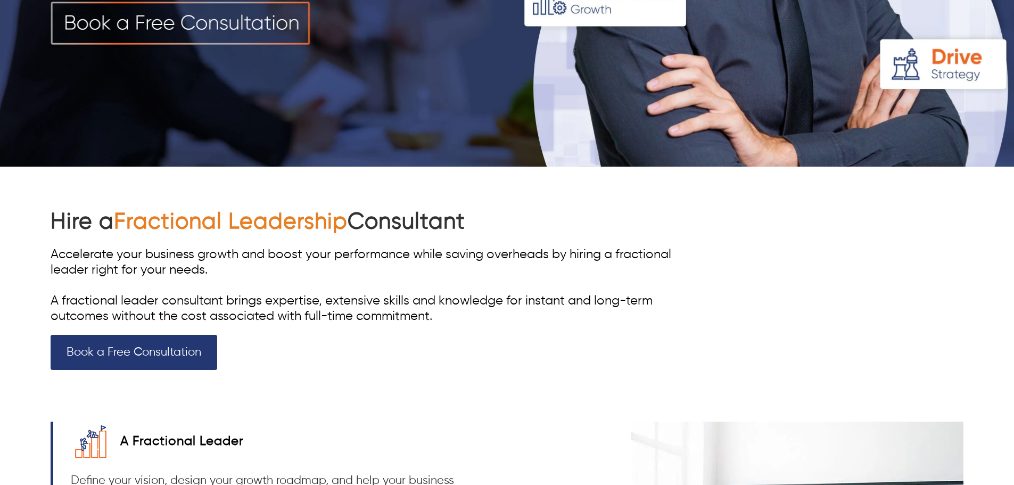
click at [726, 203] on div "Hire a Fractional Leadership Consultant Accelerate your business growth and boo…" at bounding box center [507, 284] width 913 height 234
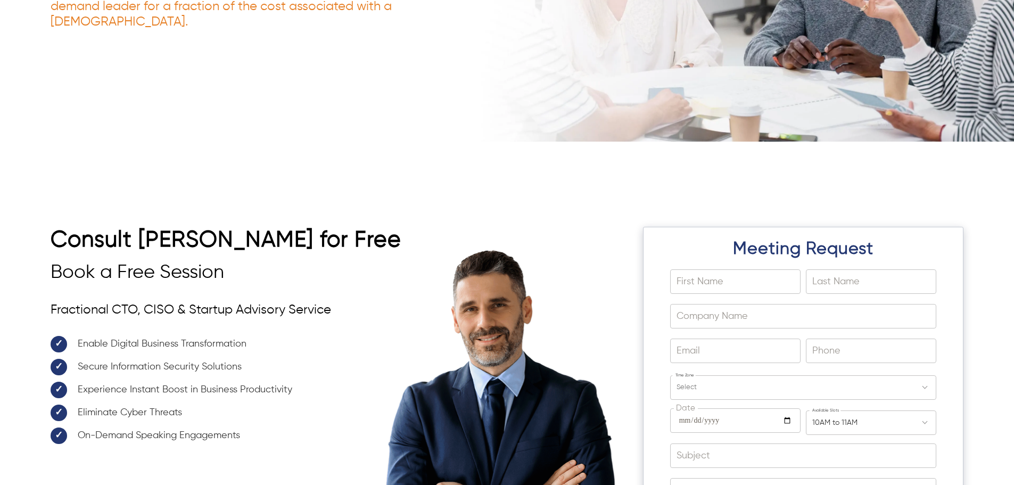
scroll to position [4642, 0]
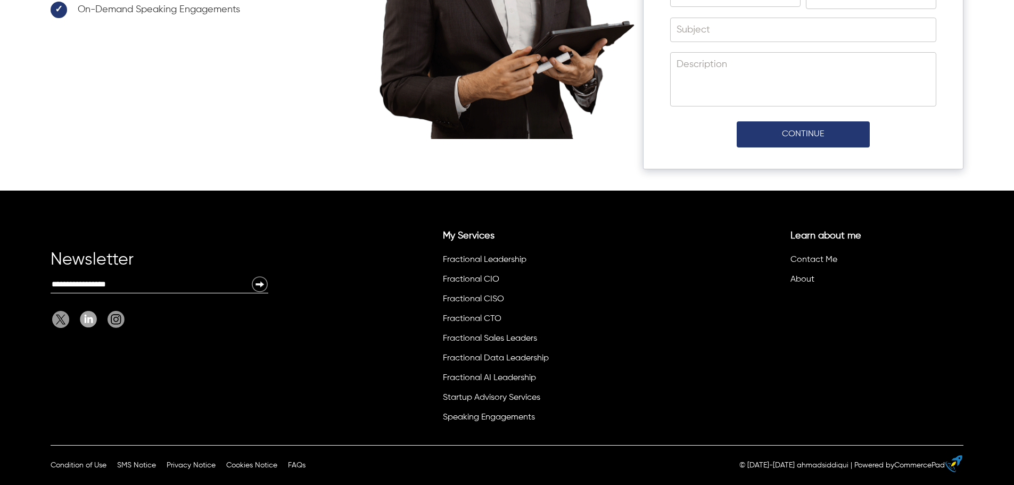
click at [876, 301] on div "Newsletter Email: My Services Fractional Leadership Fractional CIO Fractional C…" at bounding box center [507, 318] width 1014 height 255
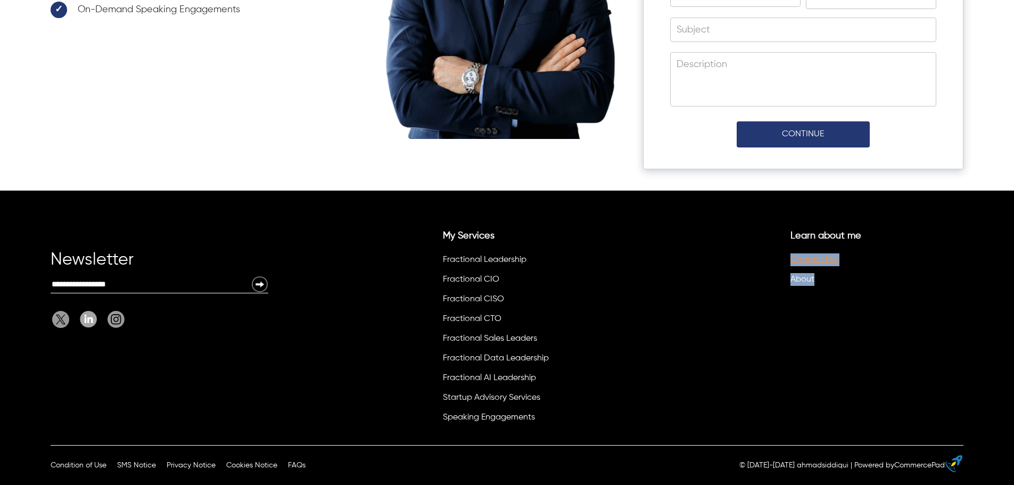
drag, startPoint x: 825, startPoint y: 284, endPoint x: 791, endPoint y: 257, distance: 43.6
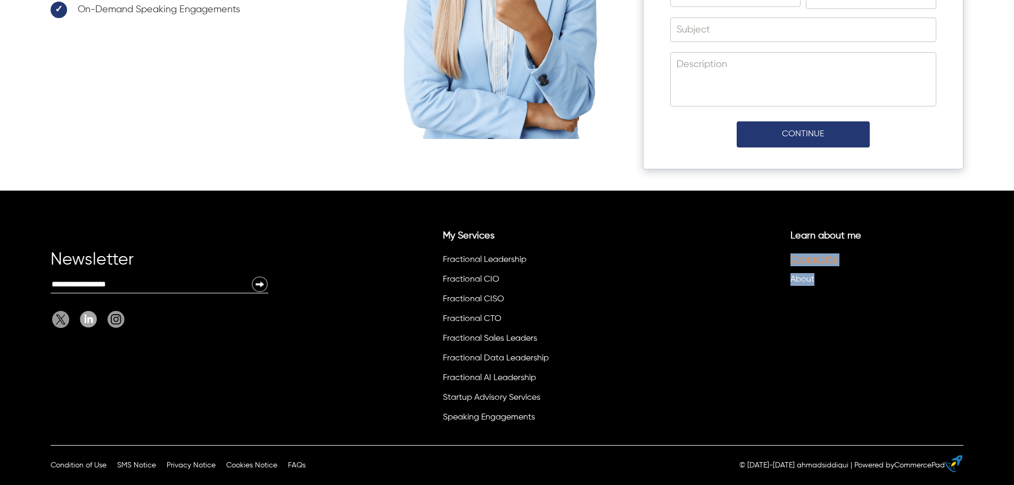
click at [791, 257] on ul "Contact Me About" at bounding box center [873, 271] width 169 height 39
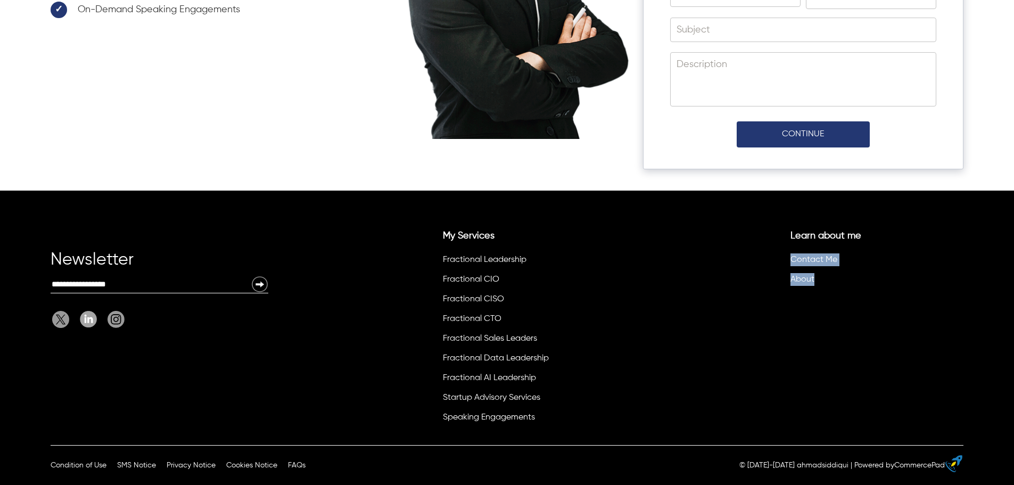
copy ul "Contact Me About"
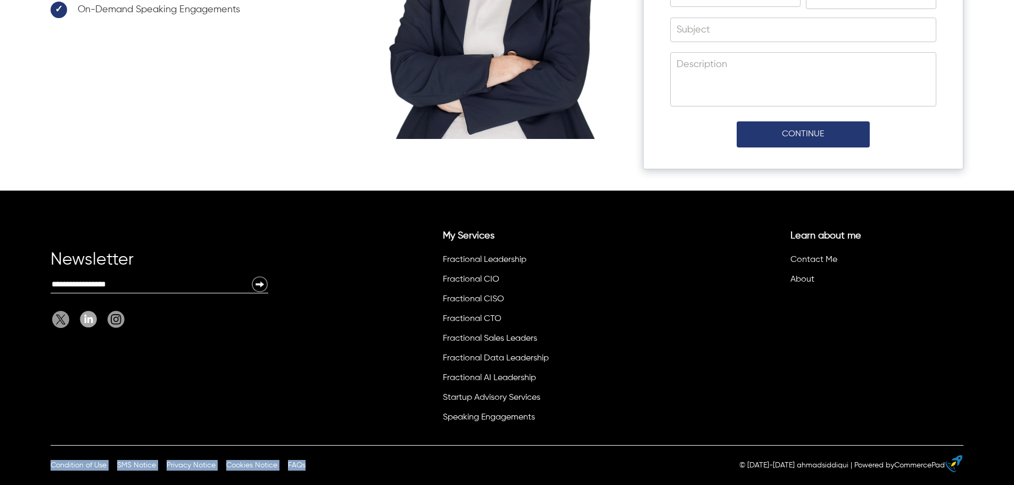
copy ul "Condition of Use SMS Notice Privacy Notice Cookies Notice FAQs"
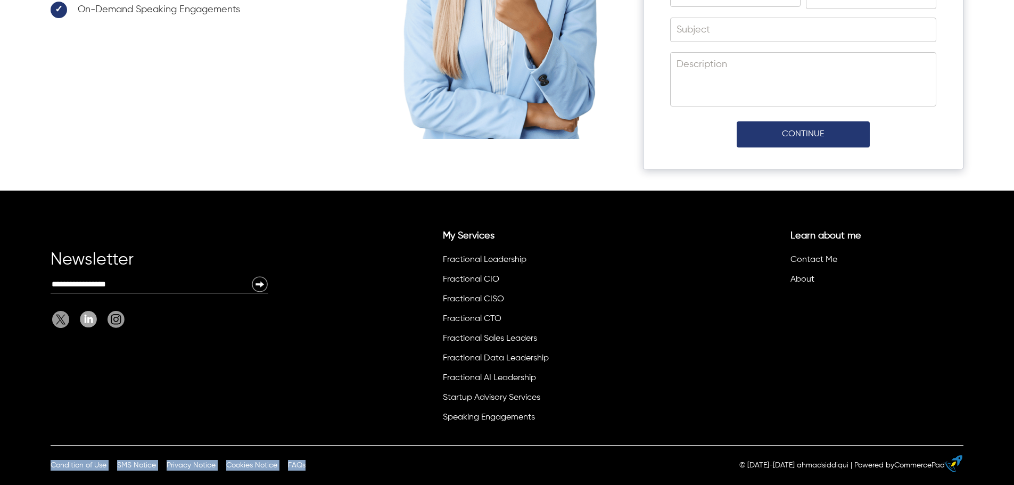
drag, startPoint x: 40, startPoint y: 466, endPoint x: 309, endPoint y: 470, distance: 268.9
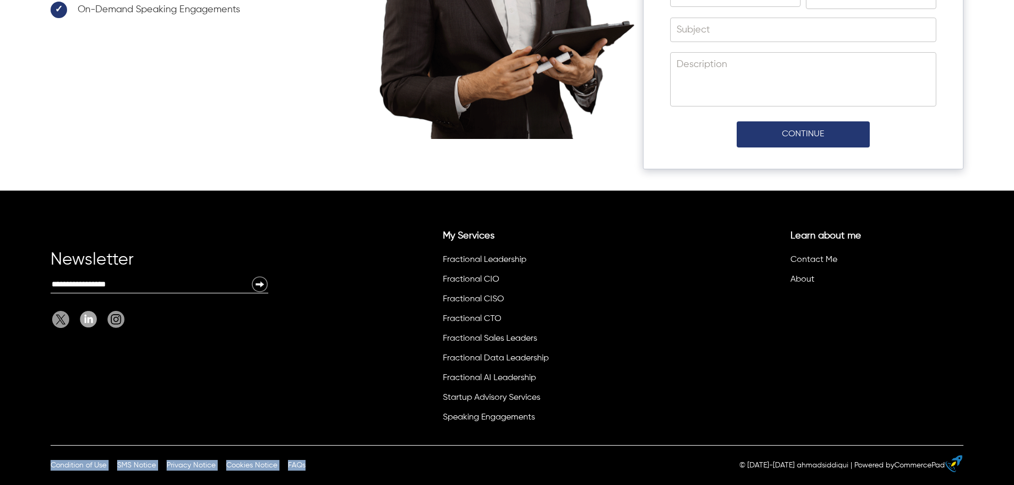
click at [309, 470] on div "Condition of Use SMS Notice Privacy Notice Cookies Notice FAQs Condition of Use…" at bounding box center [507, 465] width 1014 height 40
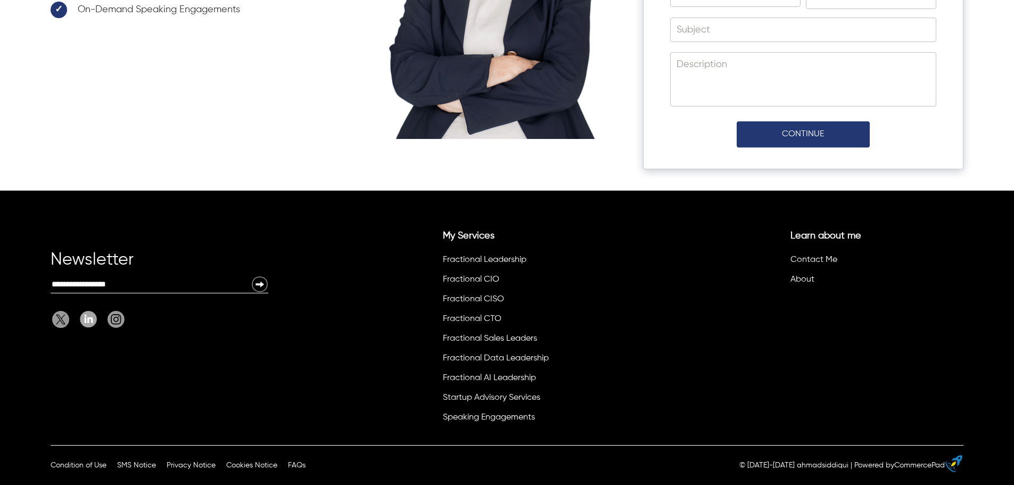
click at [184, 423] on div "Newsletter Email: My Services Fractional Leadership Fractional CIO Fractional C…" at bounding box center [507, 318] width 1014 height 255
click at [813, 467] on p "© [DATE]-[DATE] ahmadsiddiqui" at bounding box center [794, 465] width 109 height 11
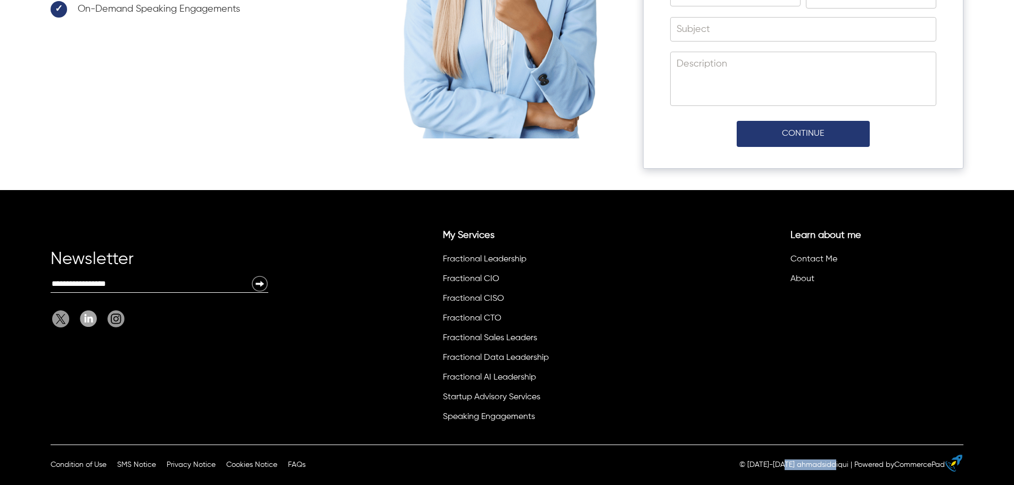
click at [813, 466] on p "© [DATE]-[DATE] ahmadsiddiqui" at bounding box center [794, 465] width 109 height 11
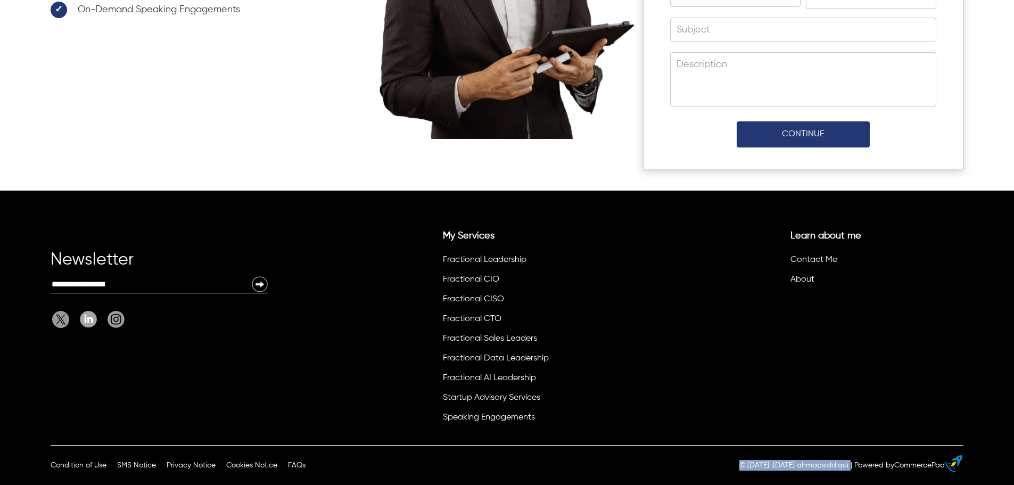
copy div "© [DATE]-[DATE] ahmadsiddiqui"
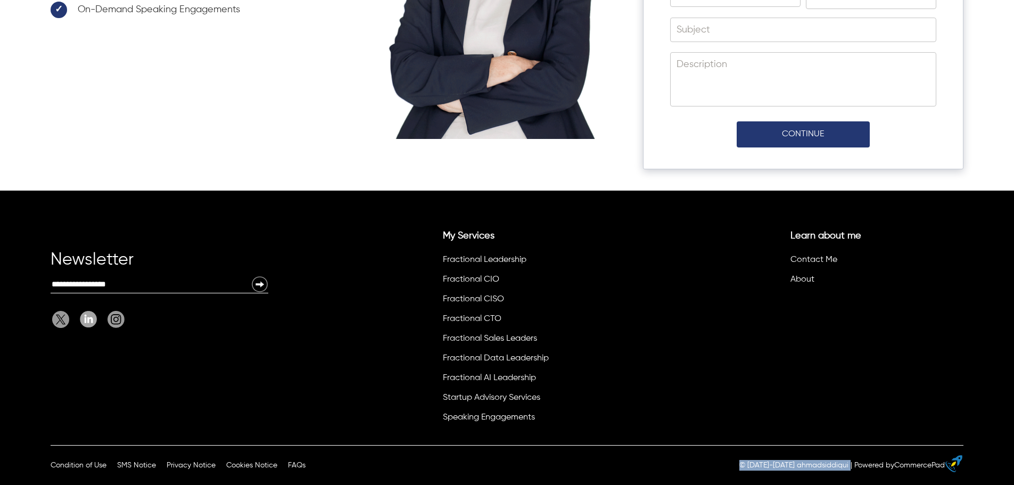
click at [813, 466] on p "© [DATE]-[DATE] ahmadsiddiqui" at bounding box center [794, 465] width 109 height 11
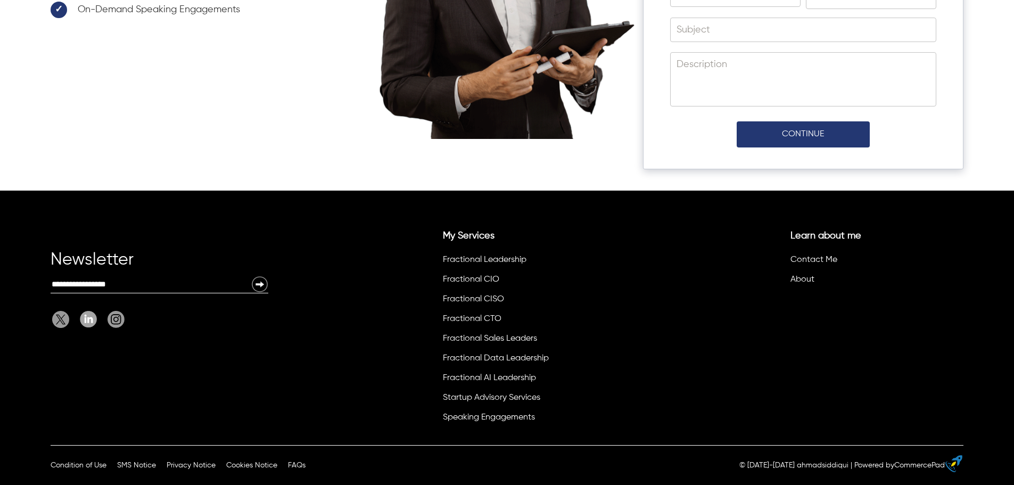
click at [813, 466] on p "© [DATE]-[DATE] ahmadsiddiqui" at bounding box center [794, 465] width 109 height 11
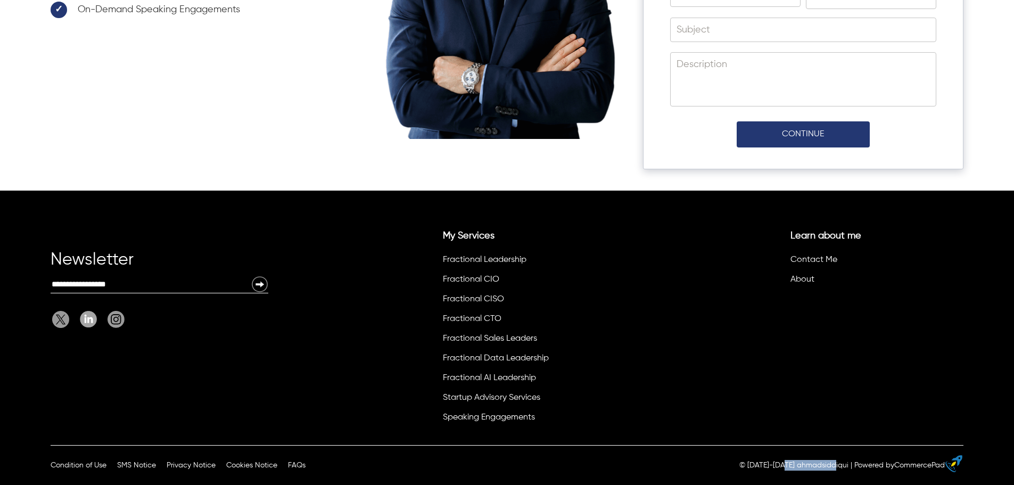
click at [813, 466] on p "© [DATE]-[DATE] ahmadsiddiqui" at bounding box center [794, 465] width 109 height 11
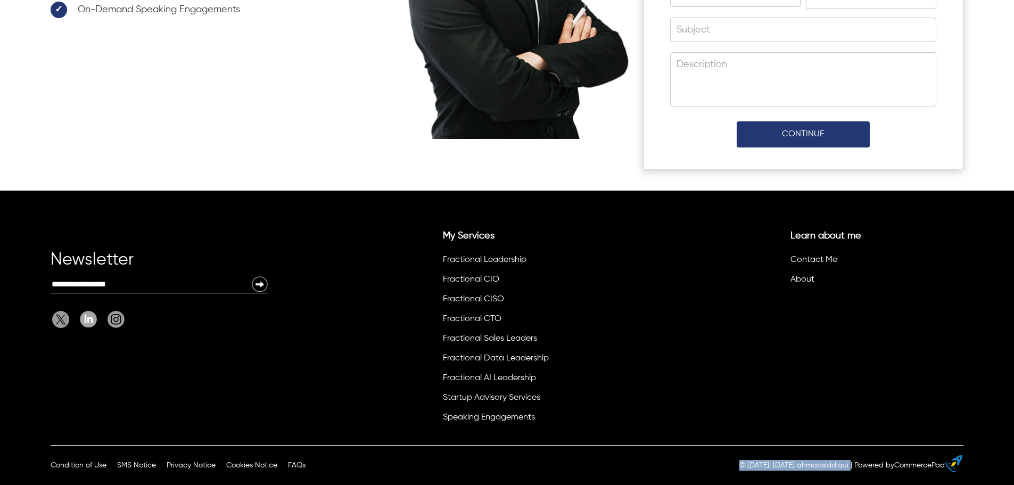
click at [872, 468] on div "Powered by CommercePad" at bounding box center [900, 465] width 91 height 11
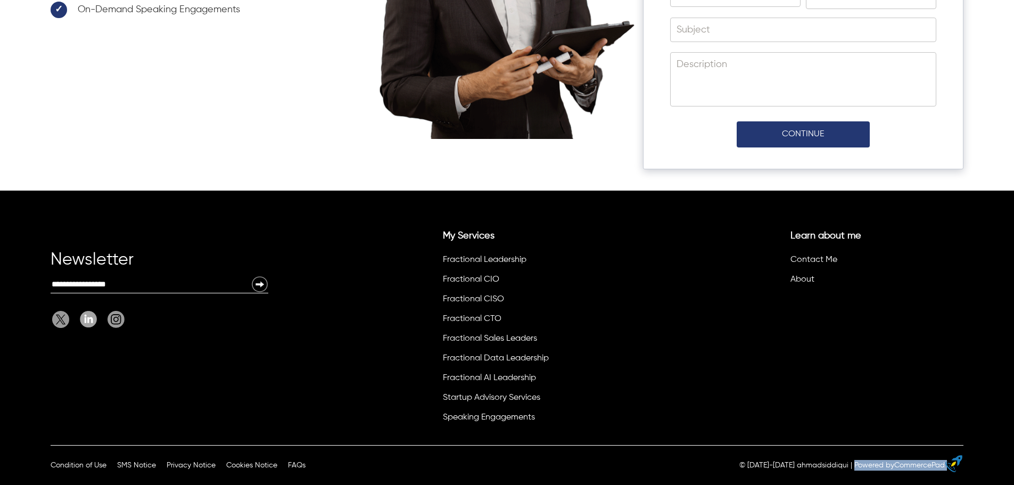
copy div "Powered by CommercePad"
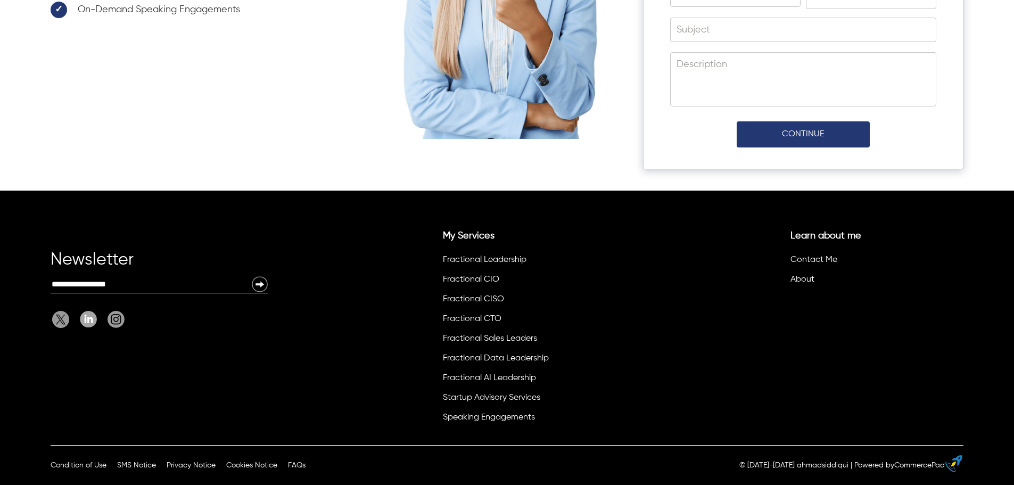
click at [802, 466] on p "© [DATE]-[DATE] ahmadsiddiqui" at bounding box center [794, 465] width 109 height 11
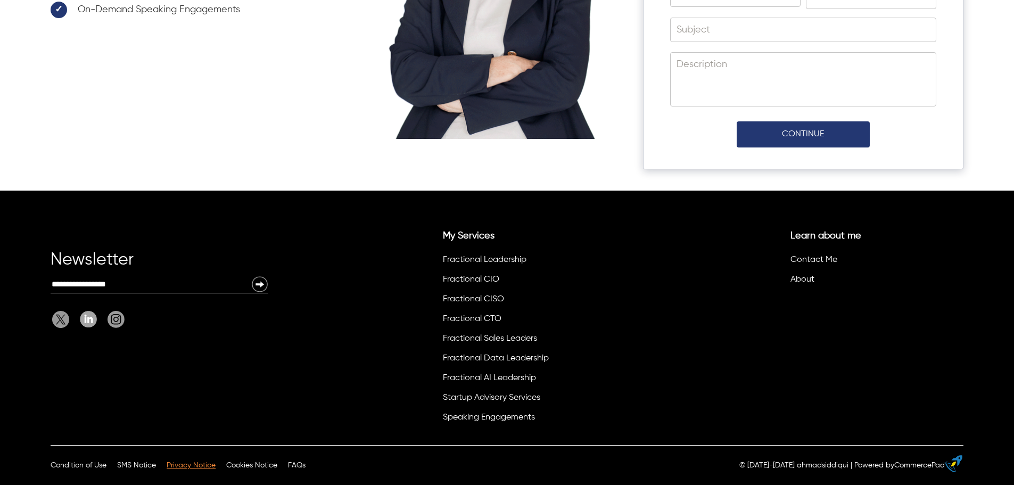
click at [206, 465] on span "Privacy Notice" at bounding box center [191, 465] width 49 height 7
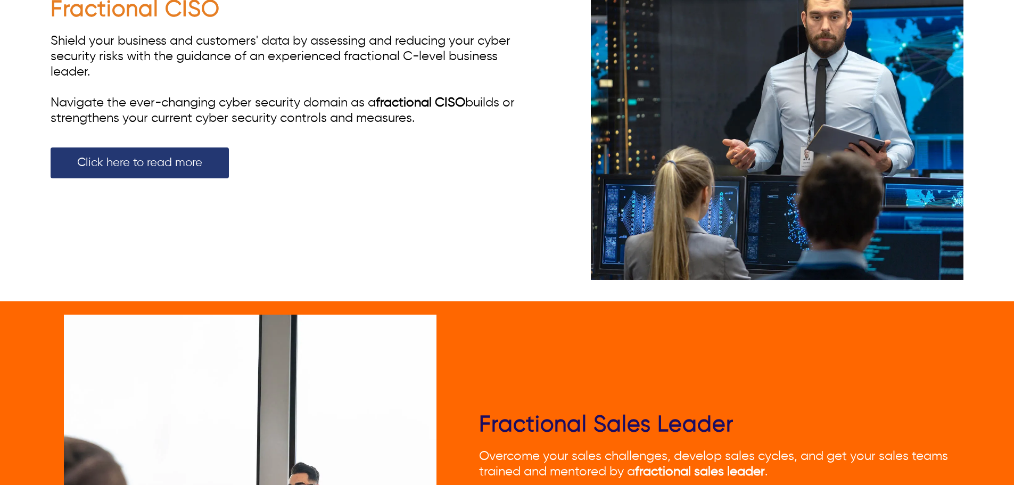
scroll to position [2299, 0]
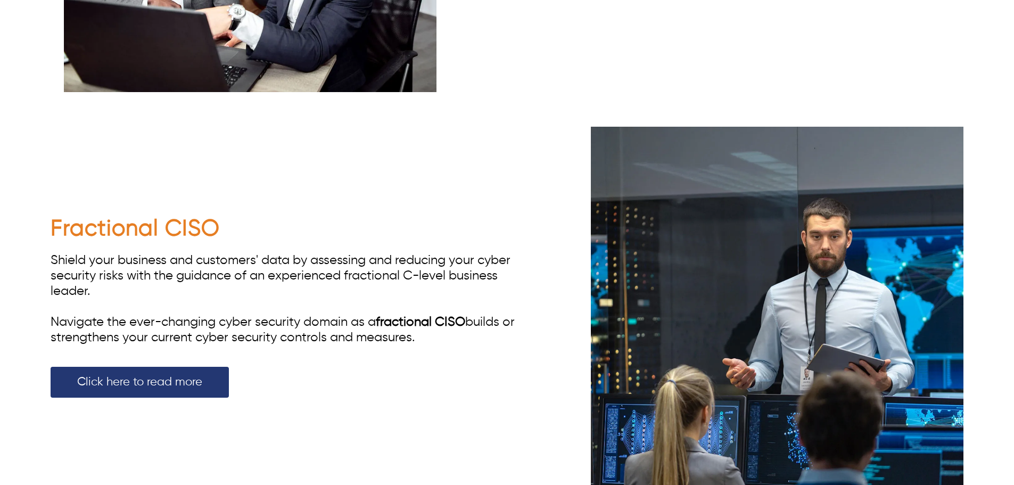
click at [469, 170] on div "Fractional CISO Shield your business and customers' data by assessing and reduc…" at bounding box center [507, 312] width 913 height 399
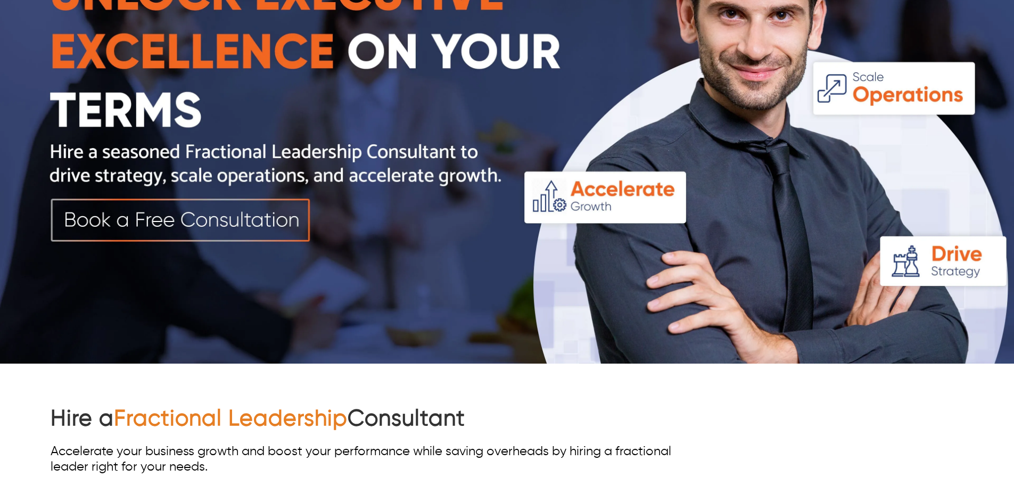
scroll to position [0, 0]
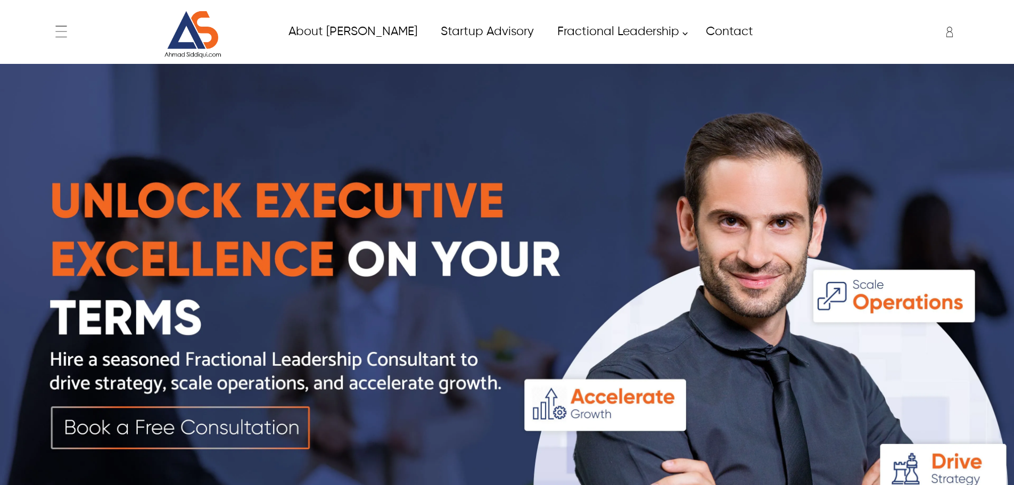
click at [68, 32] on icon at bounding box center [61, 31] width 21 height 21
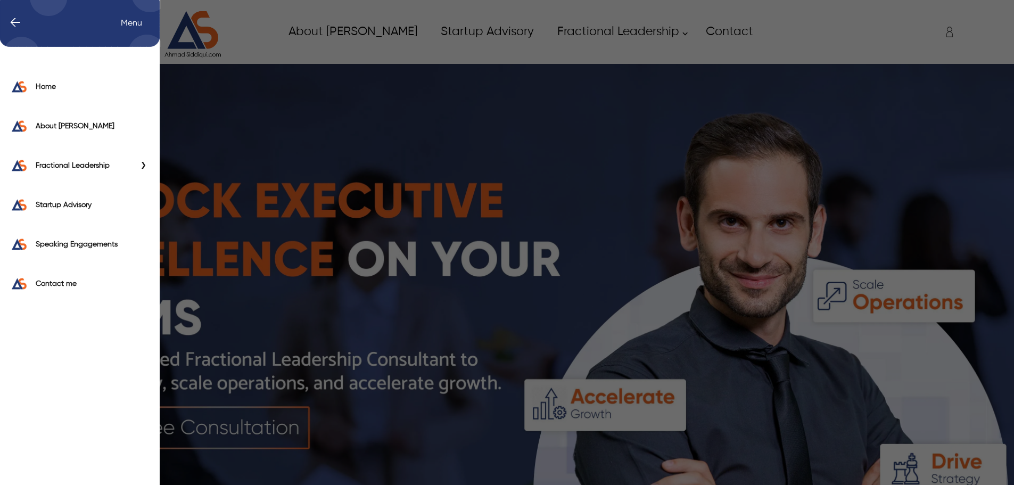
click at [143, 167] on span "Primary Side Menu" at bounding box center [142, 165] width 14 height 11
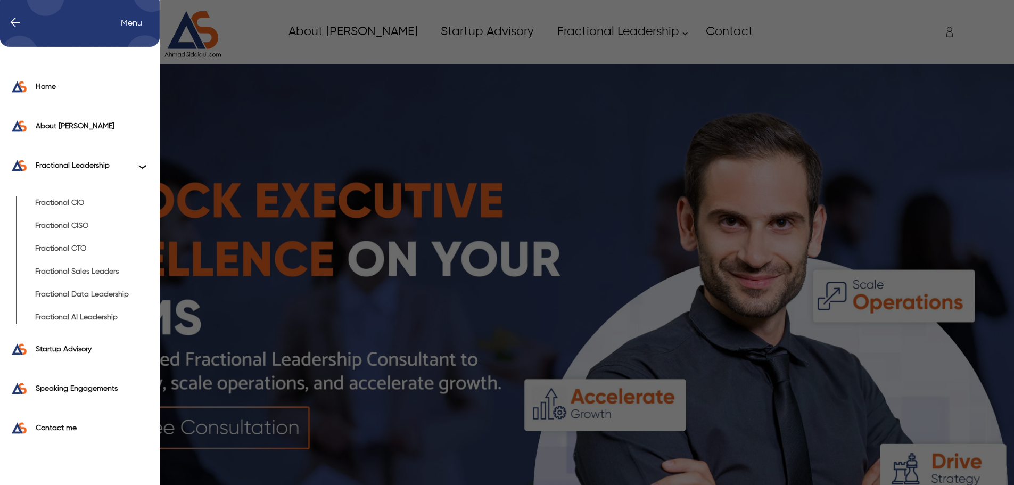
click at [143, 167] on span "Primary Side Menu" at bounding box center [142, 165] width 14 height 11
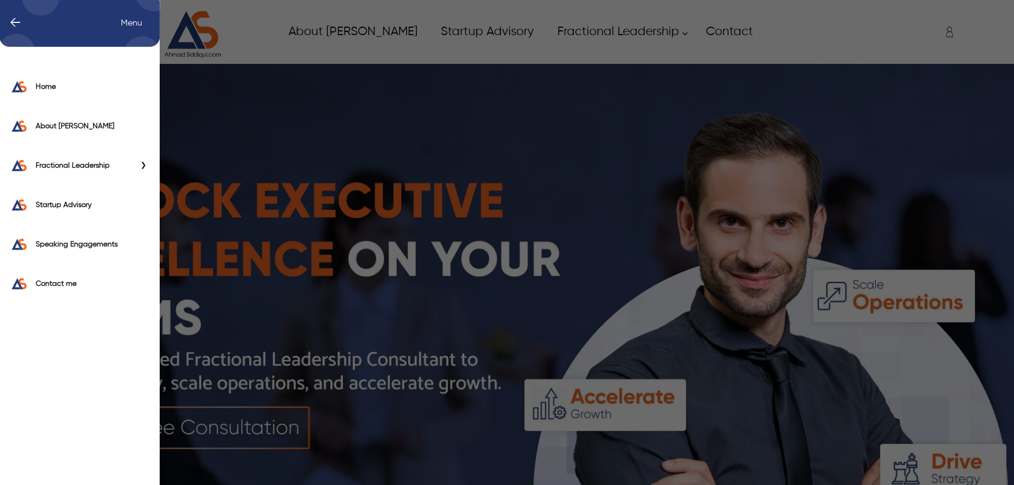
click at [143, 167] on span "Primary Side Menu" at bounding box center [142, 165] width 14 height 11
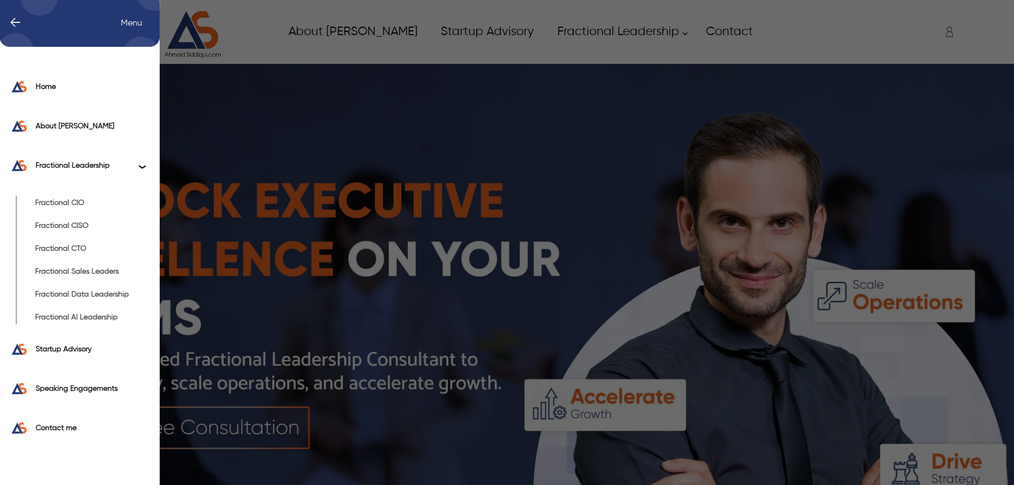
click at [143, 167] on span "Primary Side Menu" at bounding box center [142, 165] width 14 height 11
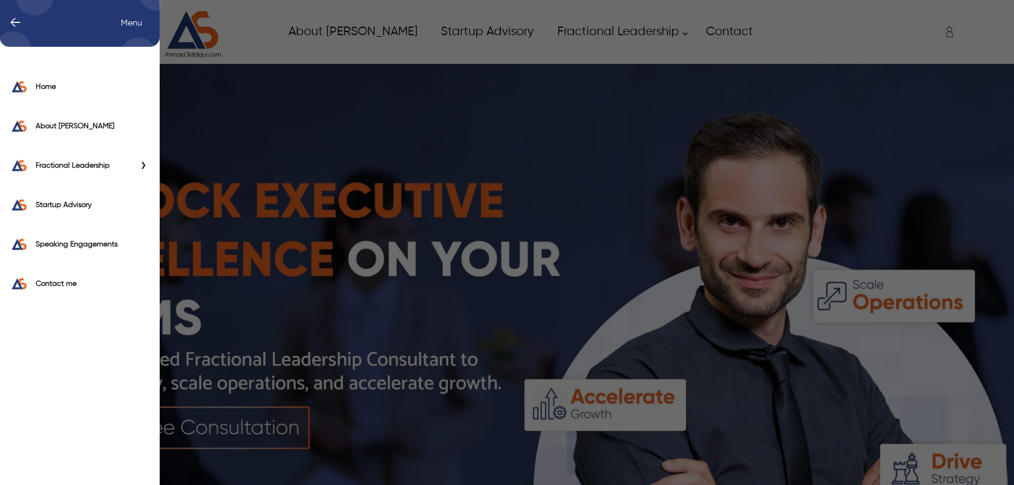
click at [143, 167] on span "Primary Side Menu" at bounding box center [142, 165] width 14 height 11
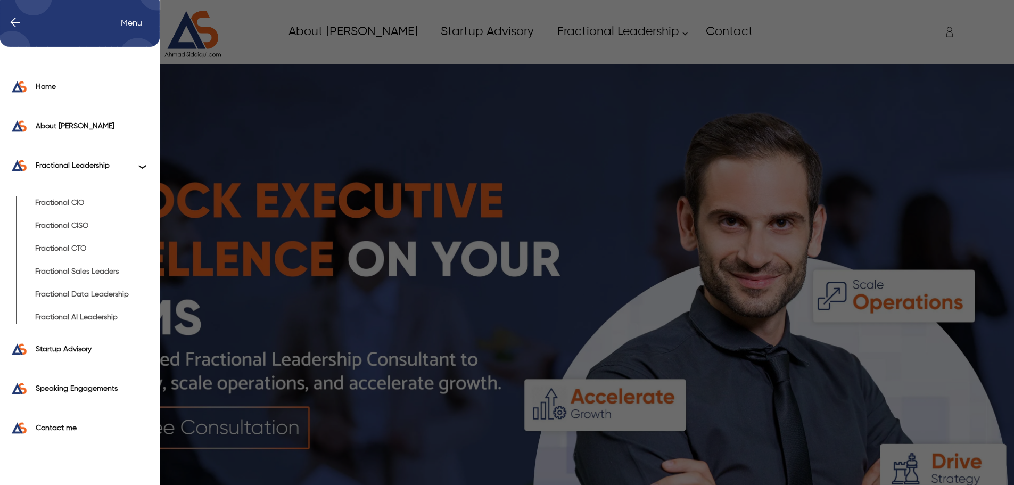
click at [143, 167] on span "Primary Side Menu" at bounding box center [142, 165] width 14 height 11
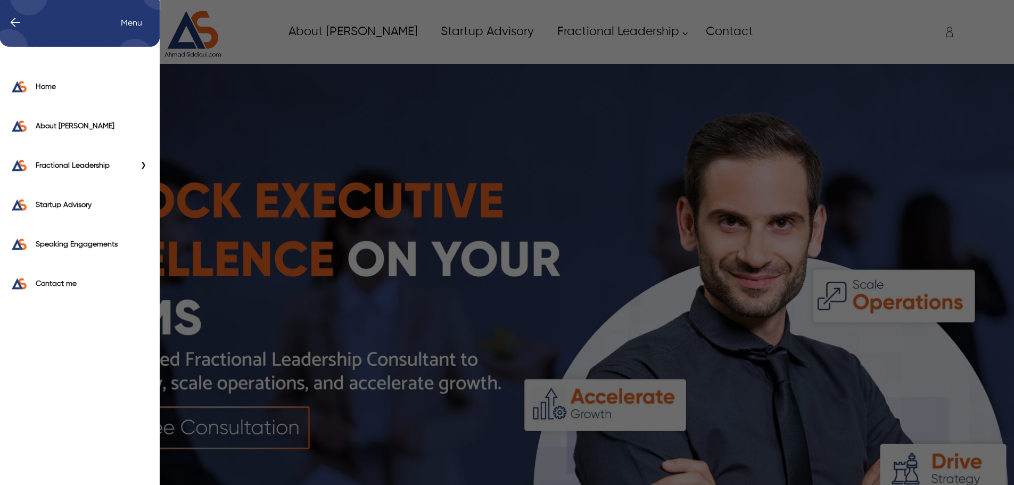
click at [247, 161] on div "← Menu Home About [PERSON_NAME] Fractional Leadership Fractional CIO Fractional…" at bounding box center [507, 242] width 1014 height 485
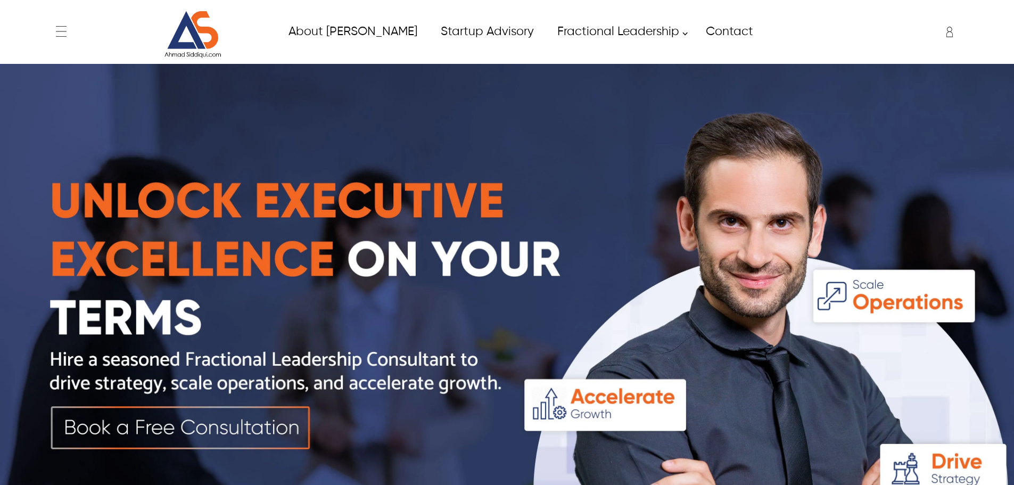
click at [71, 27] on div "← Menu Home About [PERSON_NAME] Fractional Leadership Fractional CIO Fractional…" at bounding box center [507, 31] width 913 height 53
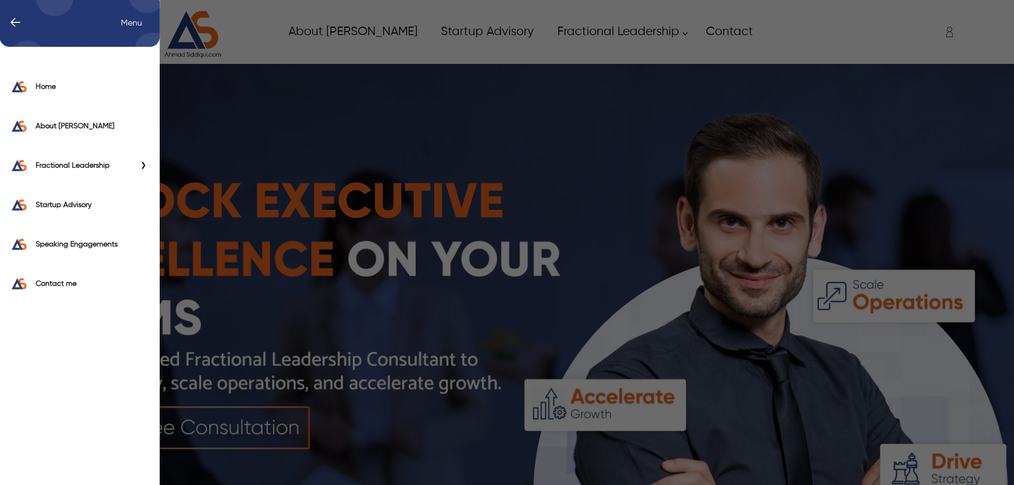
click at [81, 43] on icon "Primary Side Menu" at bounding box center [80, 19] width 160 height 53
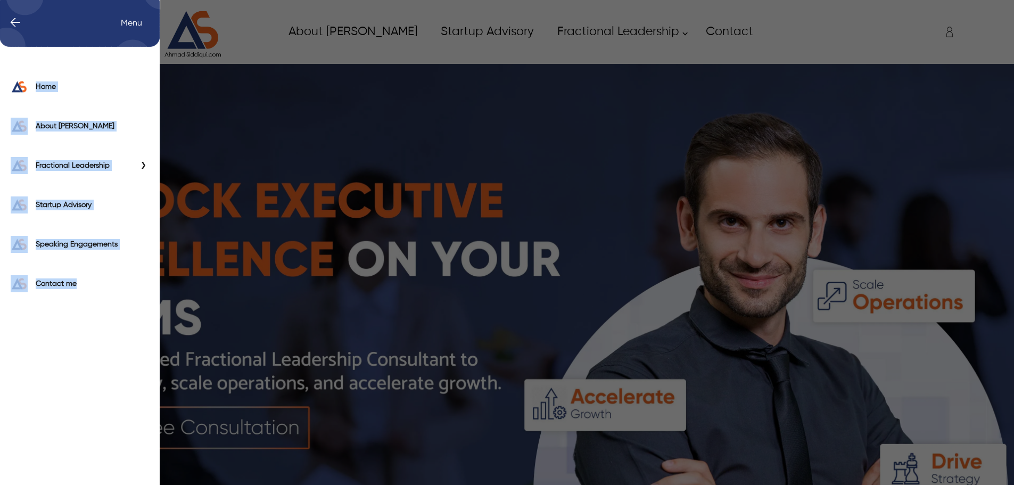
drag, startPoint x: 28, startPoint y: 70, endPoint x: 96, endPoint y: 306, distance: 246.1
click at [96, 306] on div "Home About [PERSON_NAME] Fractional Leadership Fractional CIO Fractional CISO F…" at bounding box center [80, 290] width 160 height 485
copy div "Home About [PERSON_NAME] Fractional Leadership Fractional CIO Fractional CISO F…"
click at [0, 100] on div "Home" at bounding box center [80, 89] width 160 height 39
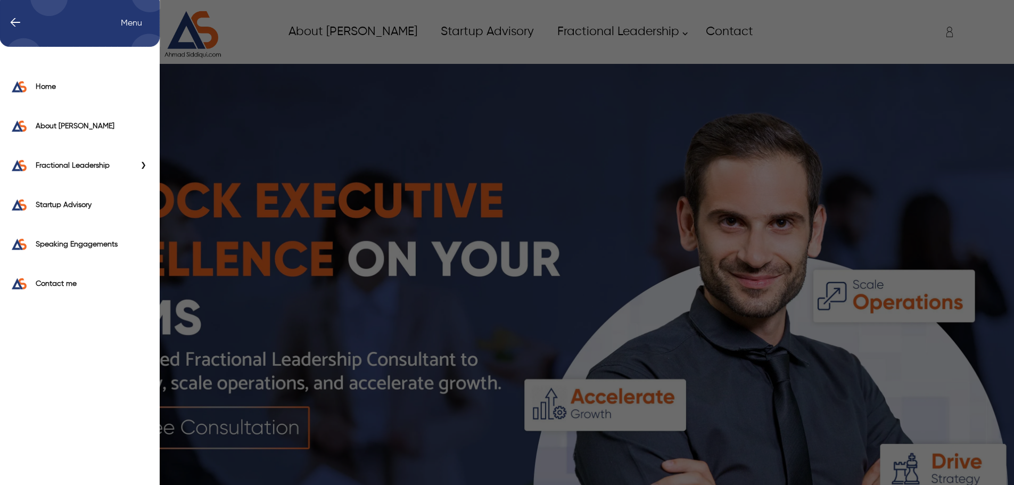
click at [51, 87] on label "Home" at bounding box center [92, 86] width 113 height 11
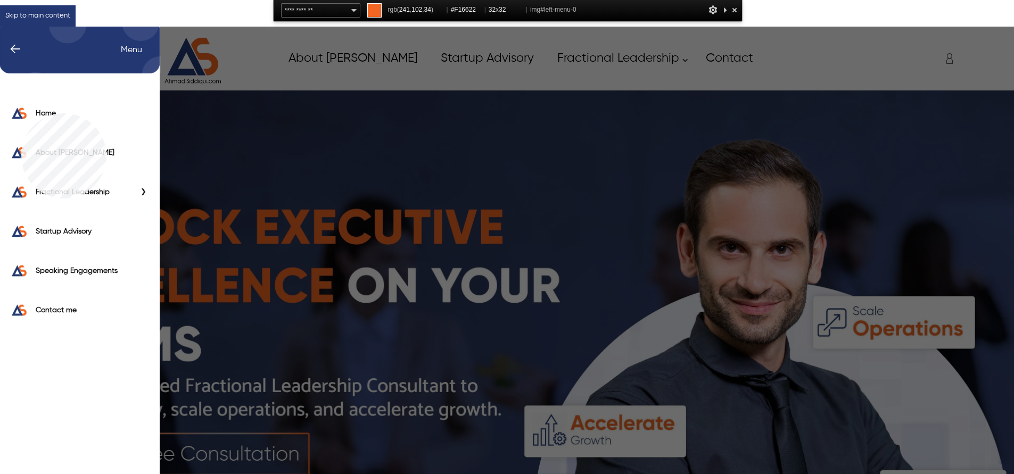
click at [21, 113] on img "Home" at bounding box center [19, 113] width 17 height 17
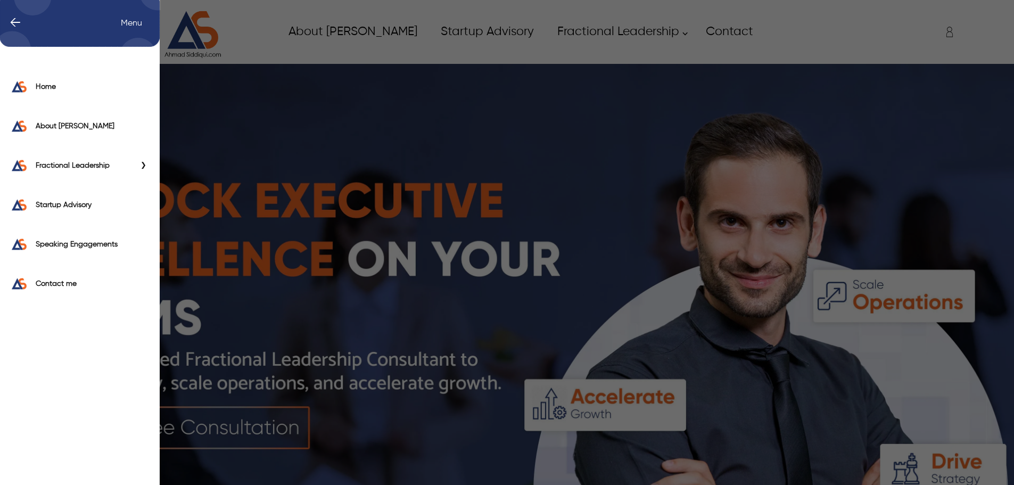
click at [144, 165] on span "Primary Side Menu" at bounding box center [142, 165] width 14 height 11
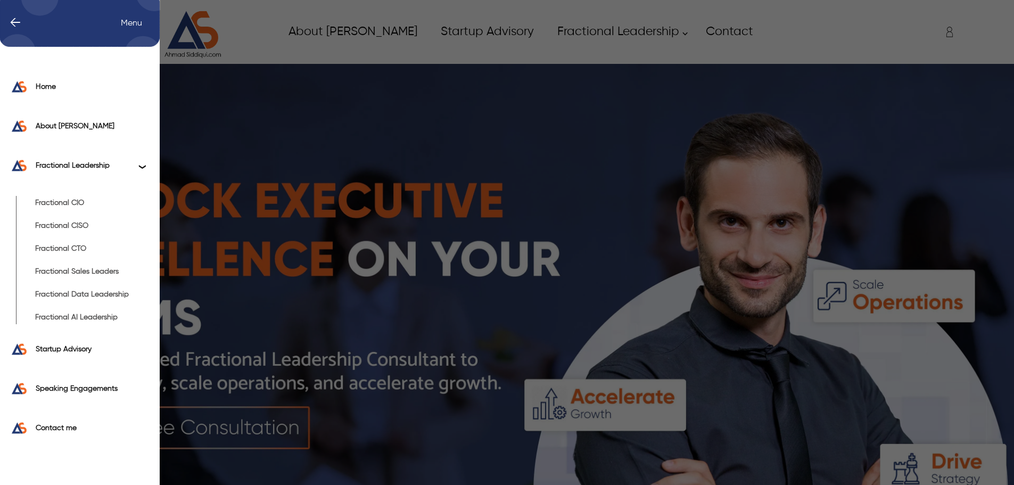
click at [144, 165] on span "Primary Side Menu" at bounding box center [142, 165] width 14 height 11
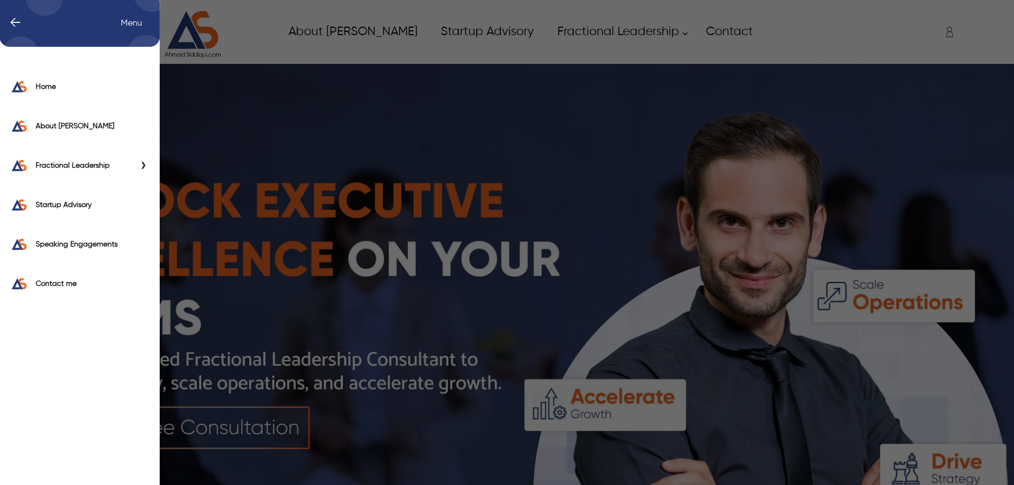
click at [144, 165] on span "Primary Side Menu" at bounding box center [142, 165] width 14 height 11
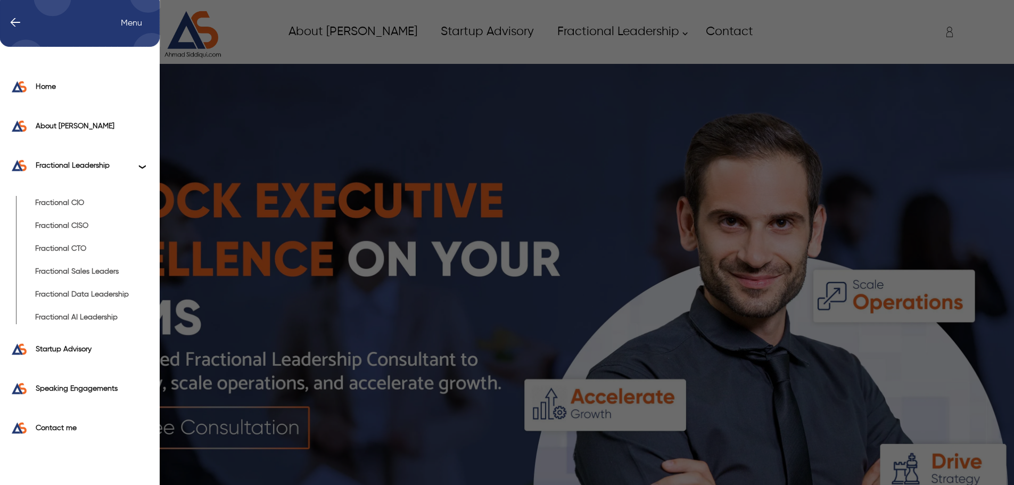
click at [144, 165] on span "Primary Side Menu" at bounding box center [142, 165] width 14 height 11
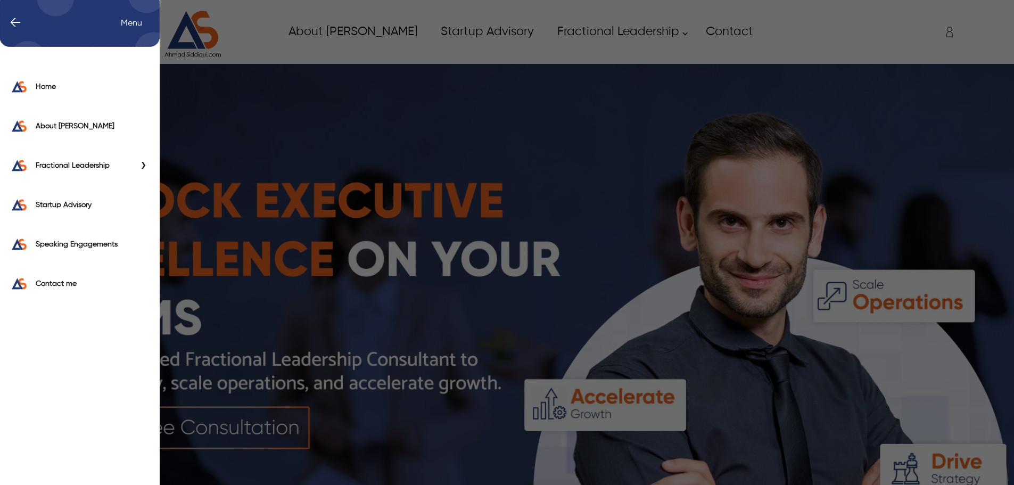
click at [144, 165] on span "Primary Side Menu" at bounding box center [142, 165] width 14 height 11
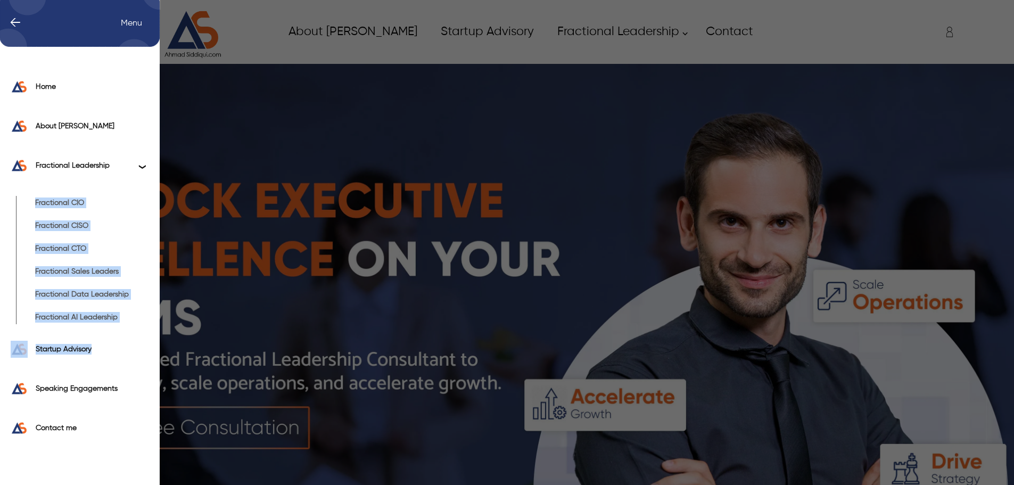
drag, startPoint x: 126, startPoint y: 327, endPoint x: 35, endPoint y: 198, distance: 158.7
click at [35, 198] on div "Home About [PERSON_NAME] Fractional Leadership Fractional CIO Fractional CISO F…" at bounding box center [80, 260] width 160 height 381
copy div "Fractional CIO Fractional CISO Fractional CTO Fractional Sales Leaders Fraction…"
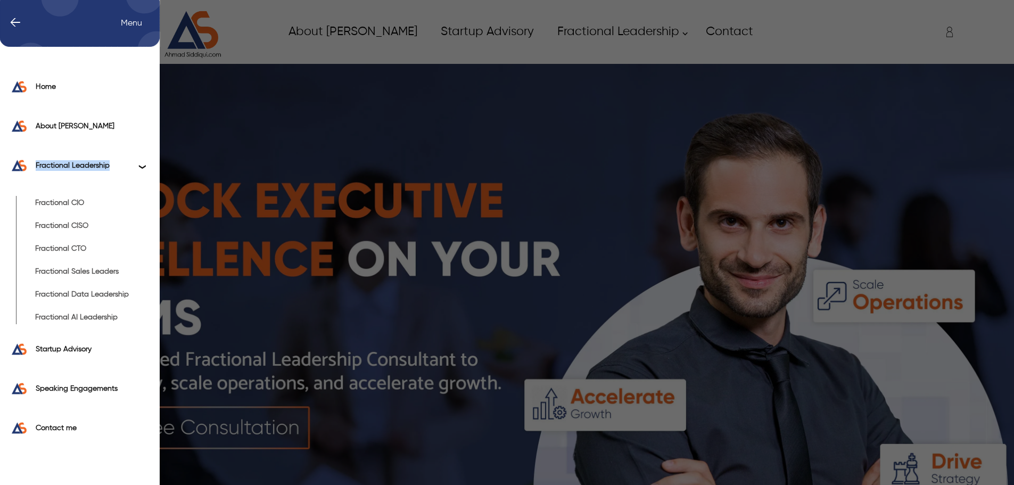
drag, startPoint x: 114, startPoint y: 174, endPoint x: 32, endPoint y: 165, distance: 82.6
click at [32, 165] on div "Fractional Leadership" at bounding box center [80, 168] width 160 height 39
copy label "Fractional Leadership"
click at [142, 165] on span "Primary Side Menu" at bounding box center [142, 165] width 14 height 11
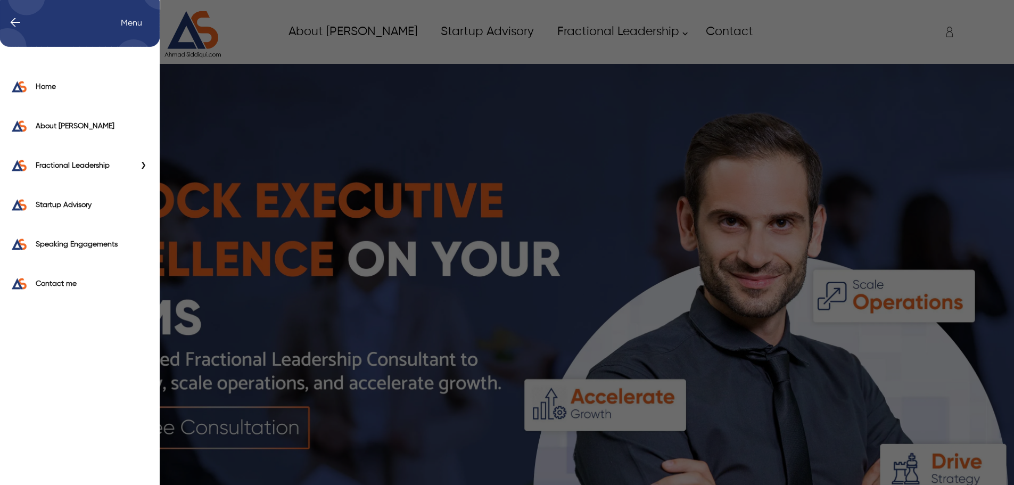
click at [137, 168] on div "Fractional Leadership" at bounding box center [80, 168] width 160 height 39
click at [99, 163] on label "Fractional Leadership" at bounding box center [86, 165] width 100 height 11
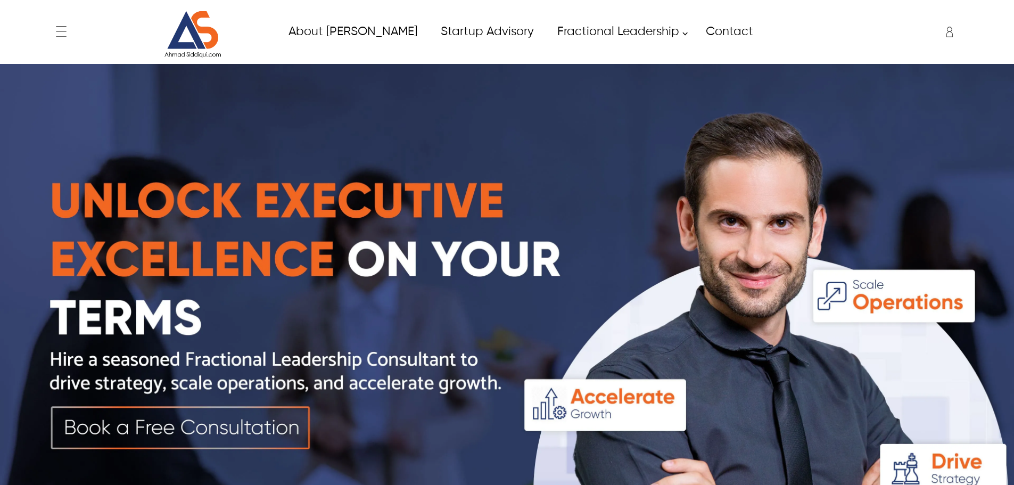
click at [64, 24] on icon at bounding box center [61, 31] width 21 height 21
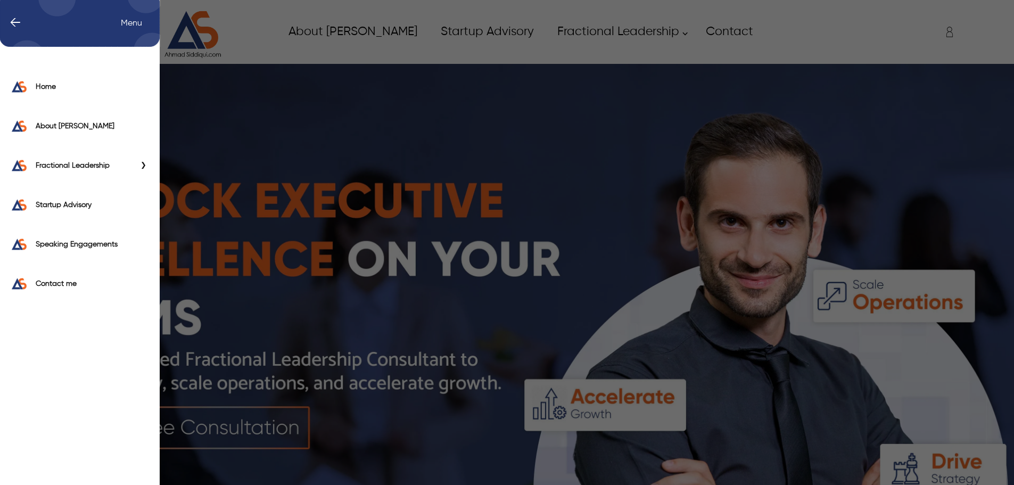
click at [145, 164] on span "Primary Side Menu" at bounding box center [142, 165] width 14 height 11
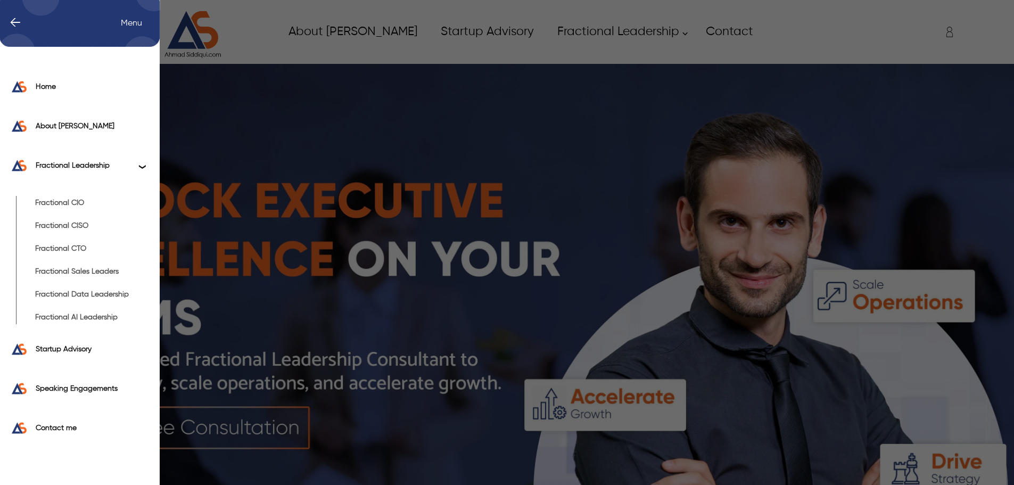
click at [298, 55] on div "← Menu Home About [PERSON_NAME] Fractional Leadership Fractional CIO Fractional…" at bounding box center [507, 242] width 1014 height 485
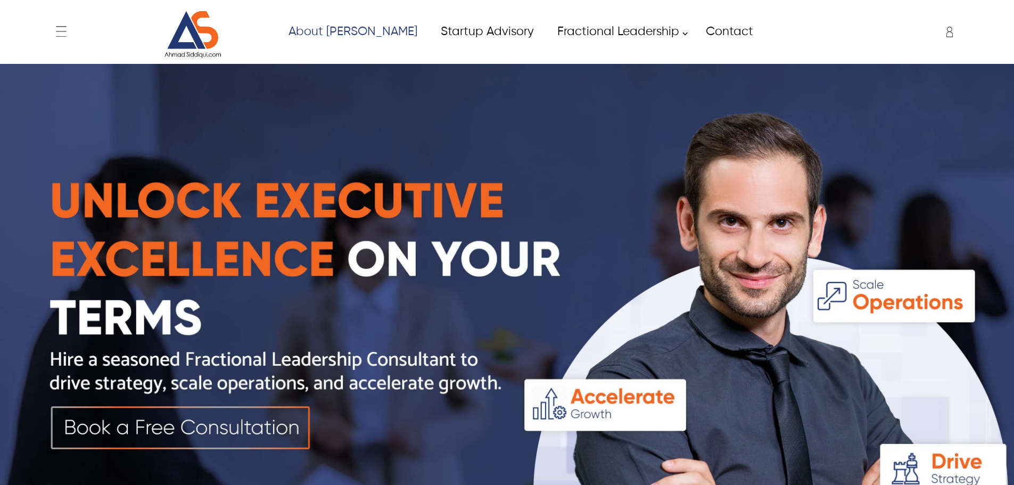
drag, startPoint x: 351, startPoint y: 35, endPoint x: 716, endPoint y: 84, distance: 368.6
click at [681, 125] on img at bounding box center [507, 317] width 1014 height 507
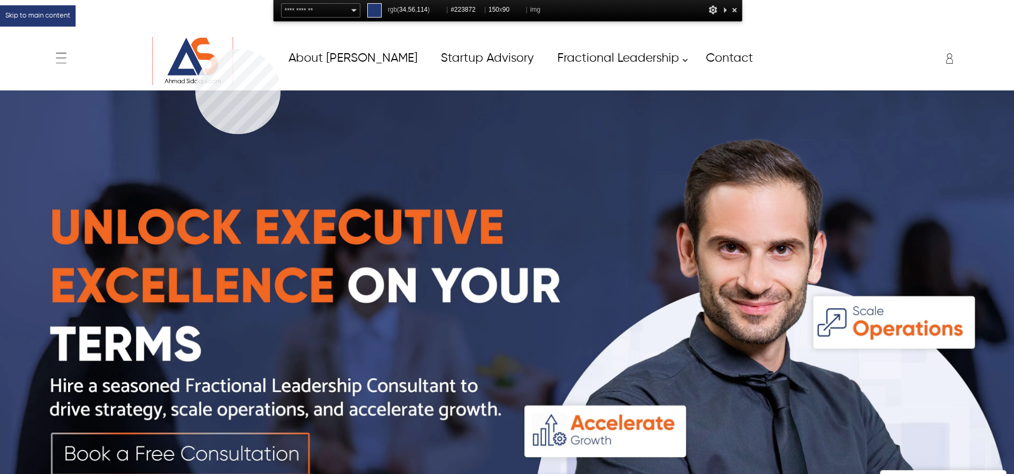
click at [195, 49] on img at bounding box center [193, 61] width 80 height 48
click at [212, 56] on img at bounding box center [193, 61] width 80 height 48
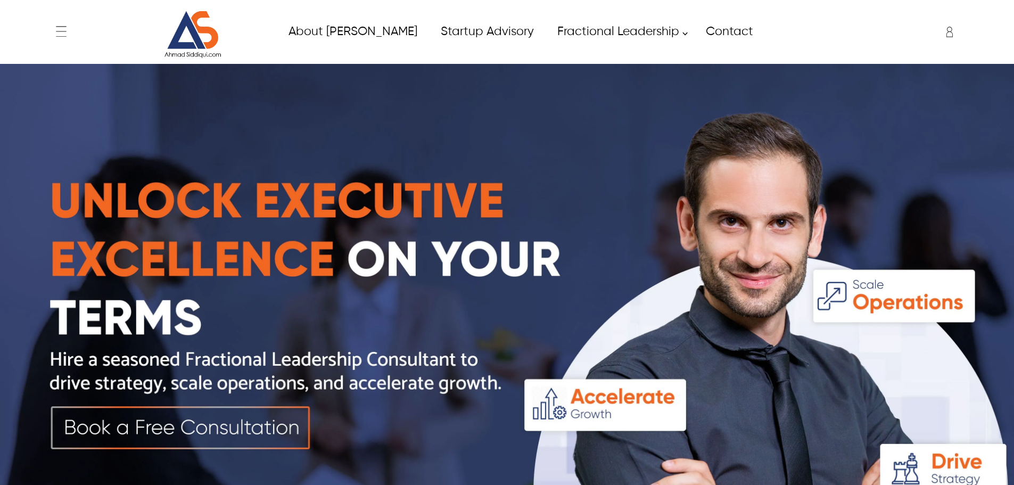
click at [646, 77] on img at bounding box center [507, 317] width 1014 height 507
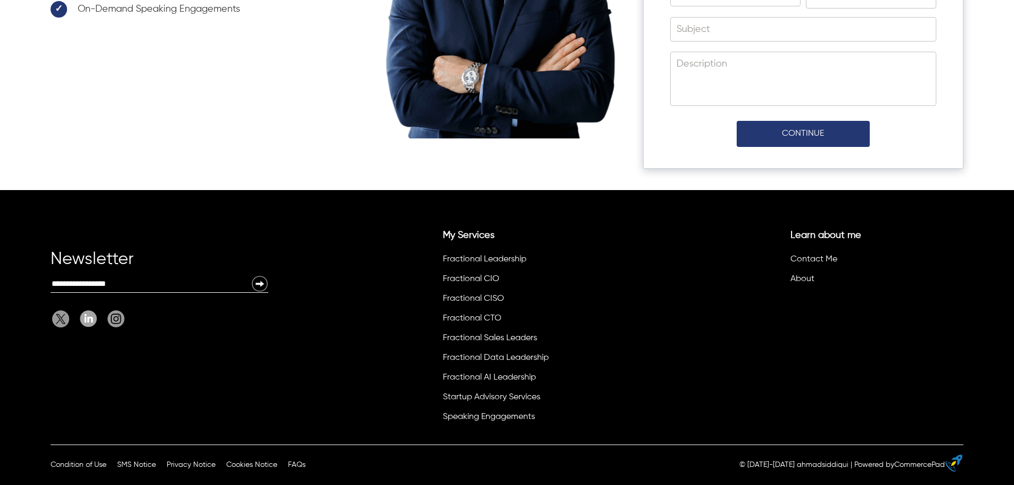
scroll to position [4642, 0]
click at [360, 229] on div "Newsletter Email: My Services Fractional Leadership Fractional CIO Fractional C…" at bounding box center [507, 317] width 1014 height 255
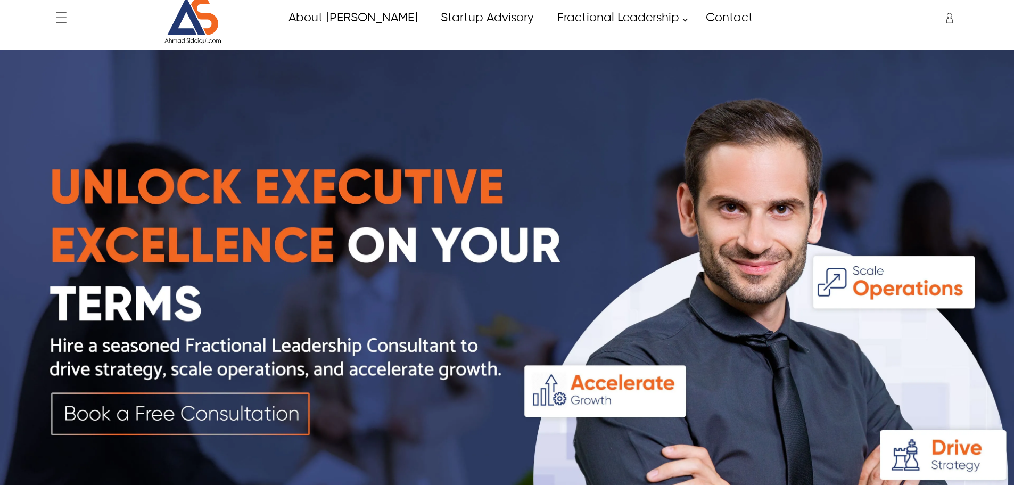
scroll to position [0, 0]
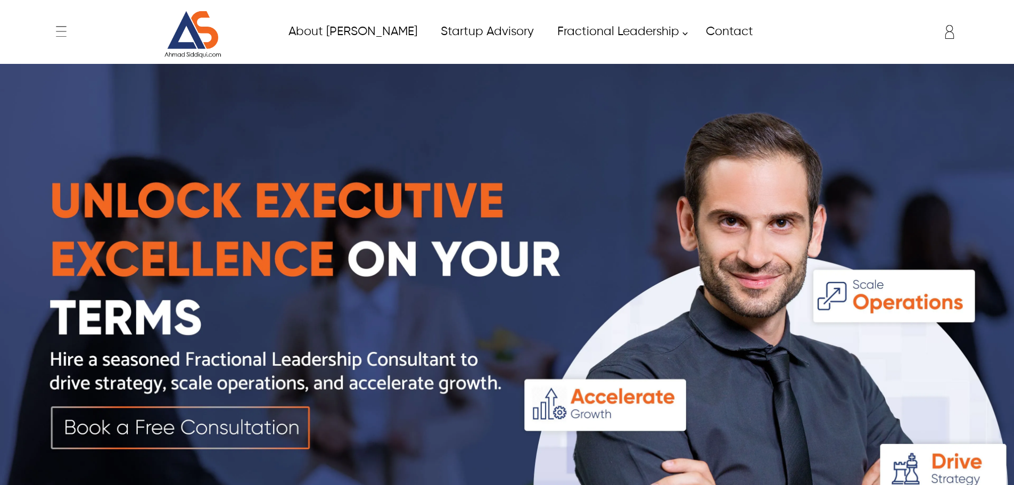
click at [952, 31] on icon "Enter to Open SignUp and Register OverLay" at bounding box center [949, 31] width 21 height 21
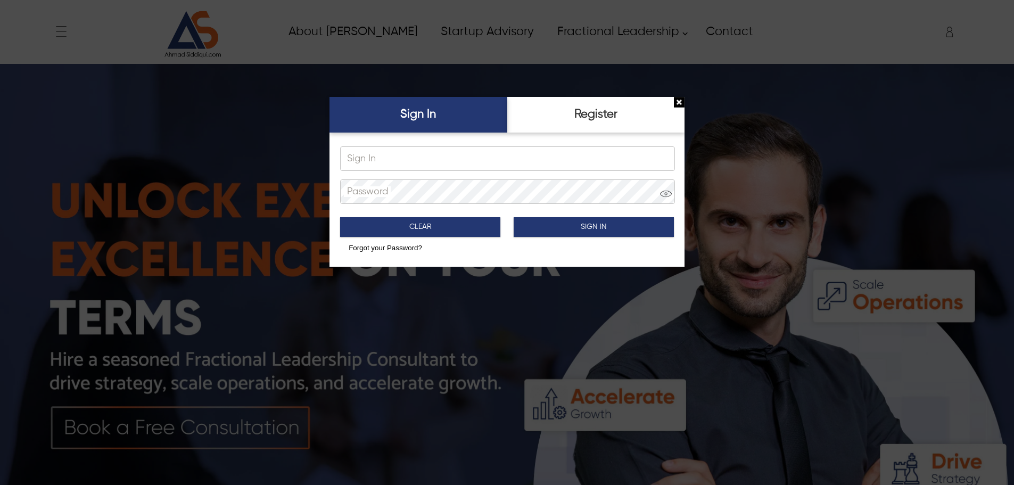
click at [952, 31] on div at bounding box center [507, 242] width 1014 height 485
